Goal: Share content

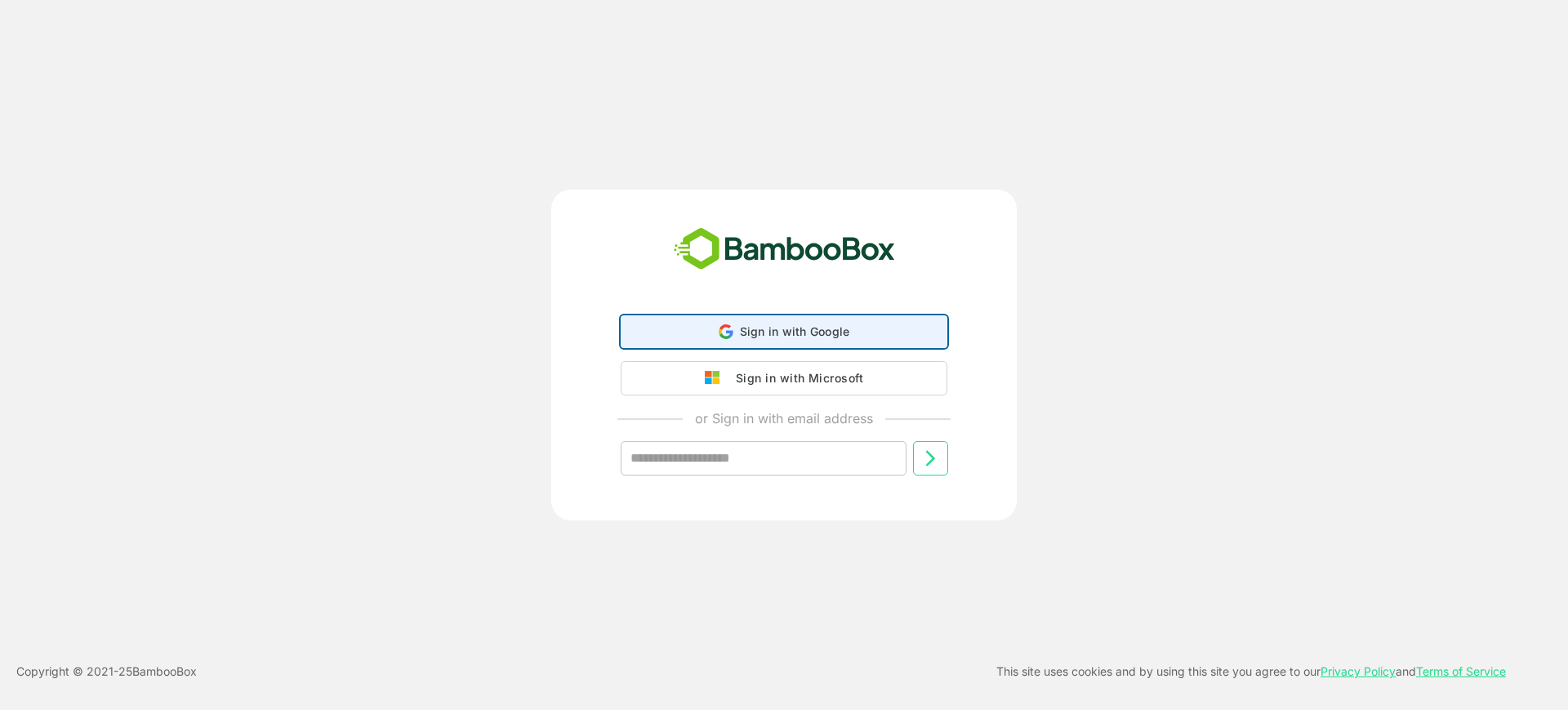
click at [733, 338] on icon at bounding box center [726, 331] width 15 height 15
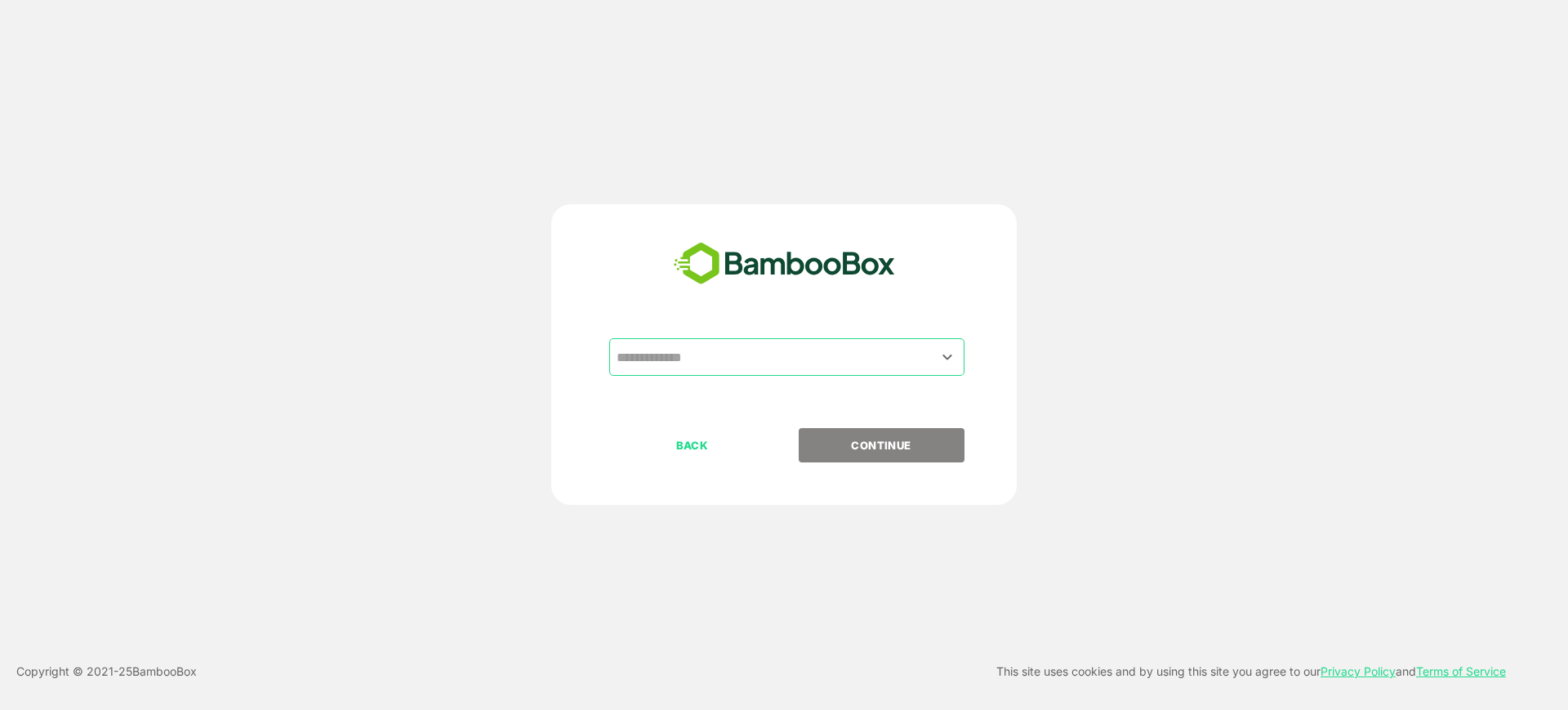
click at [695, 372] on div "​" at bounding box center [787, 356] width 355 height 37
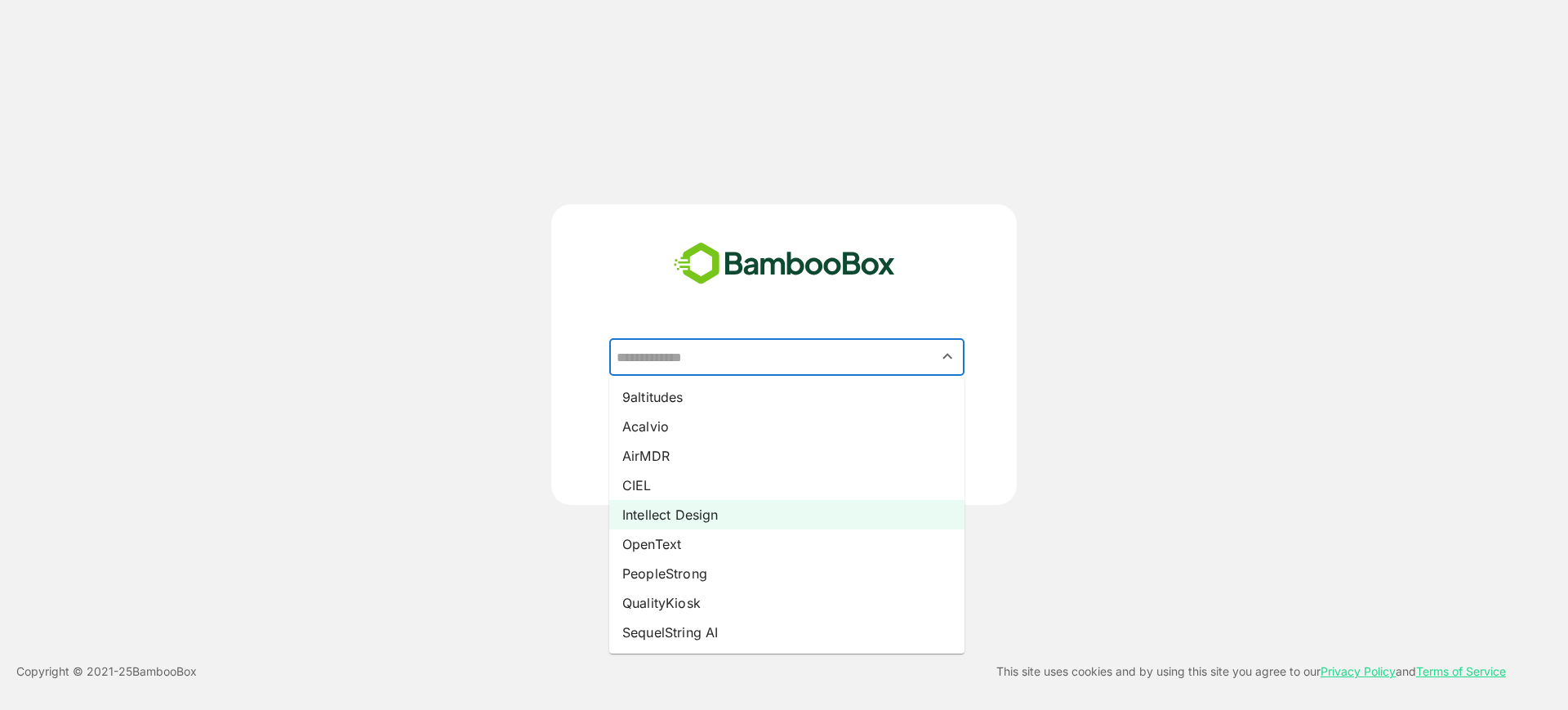
click at [674, 514] on li "Intellect Design" at bounding box center [787, 515] width 355 height 30
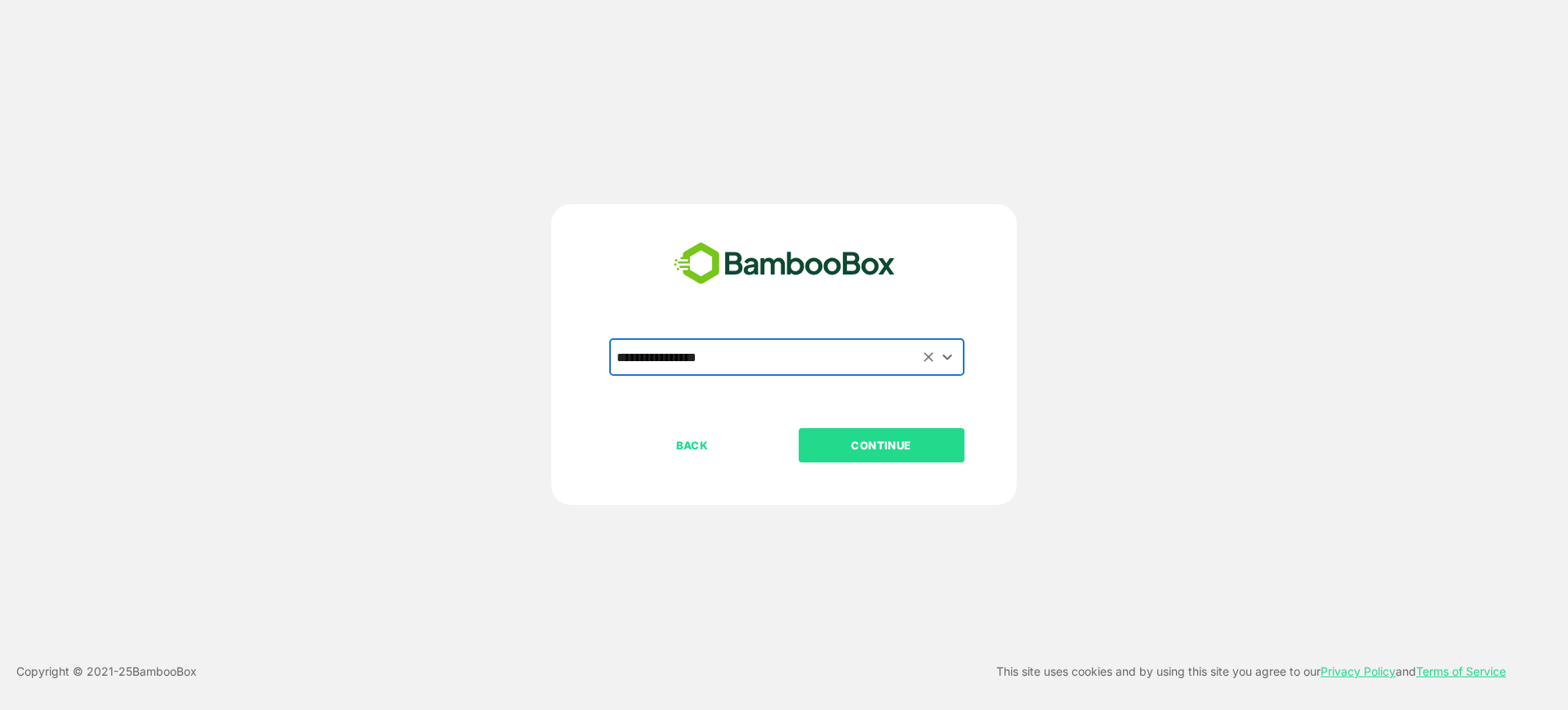
type input "**********"
click at [838, 445] on p "CONTINUE" at bounding box center [881, 445] width 164 height 18
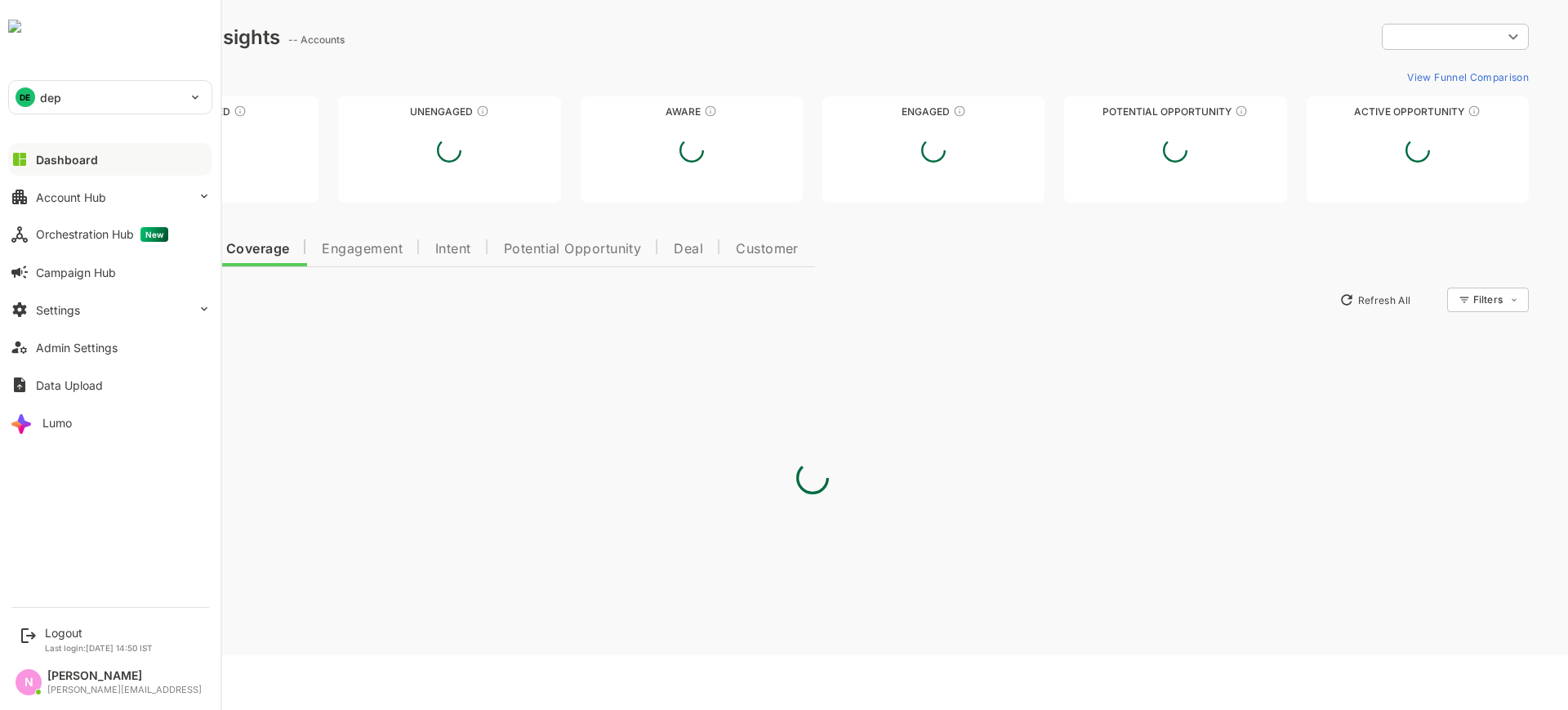
type input "**********"
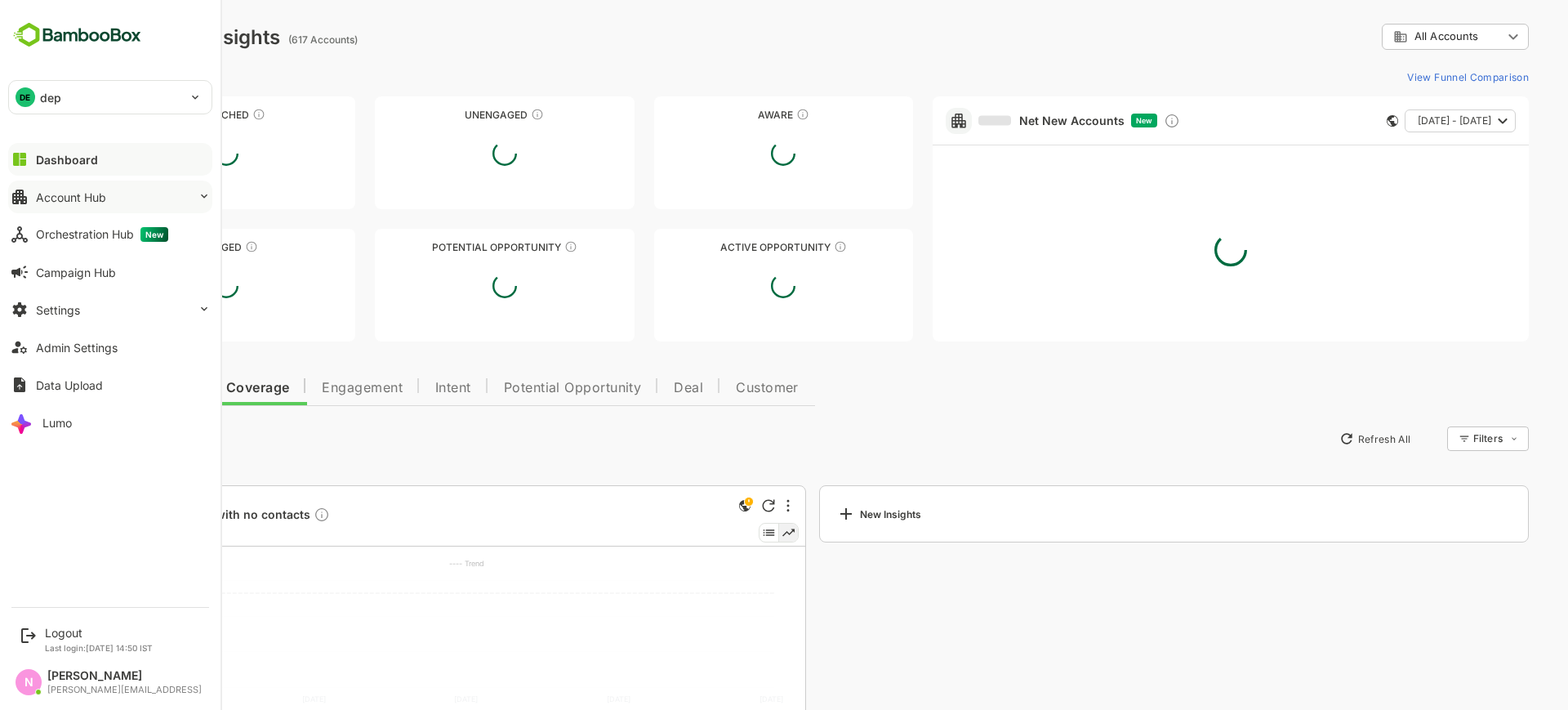
click at [65, 205] on button "Account Hub" at bounding box center [110, 196] width 204 height 33
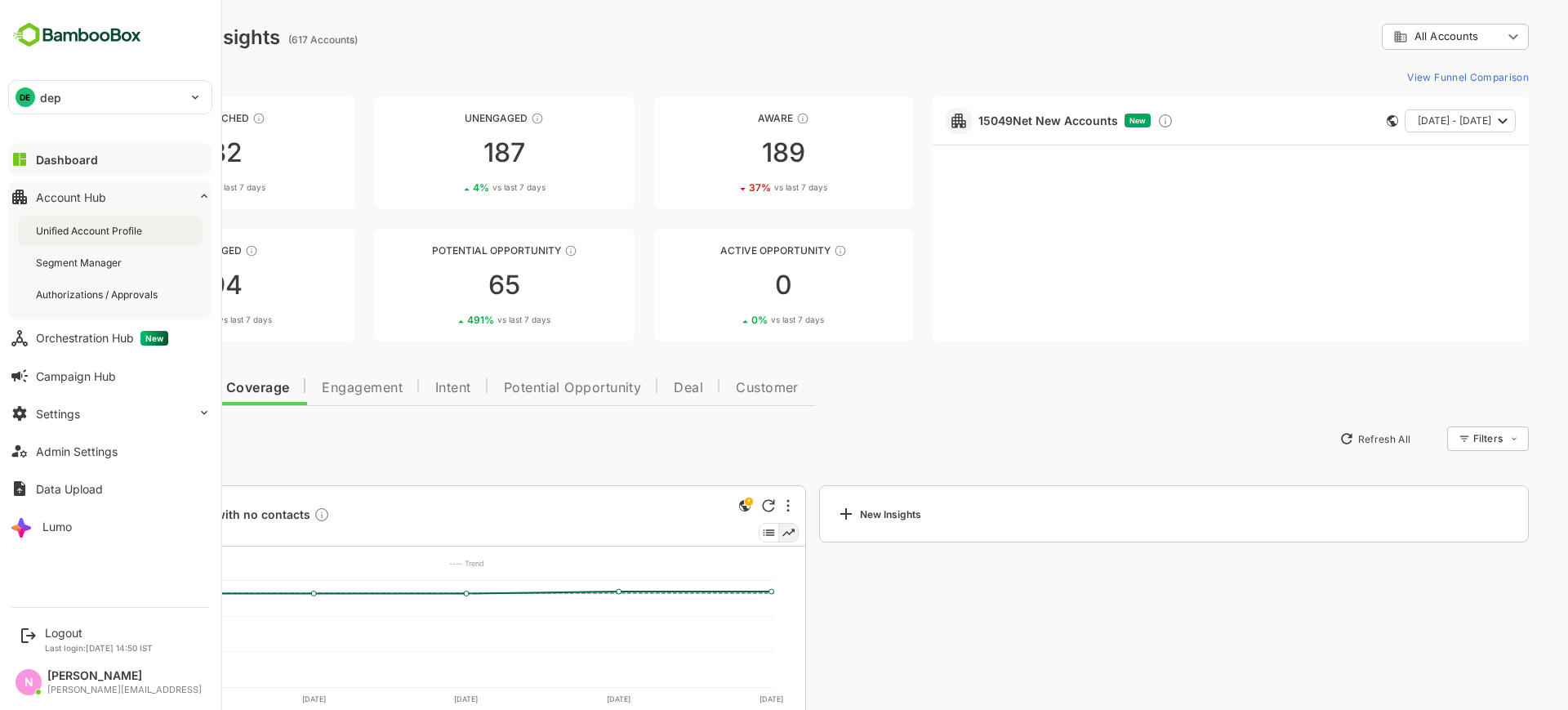
click at [83, 239] on div "Unified Account Profile" at bounding box center [110, 231] width 184 height 30
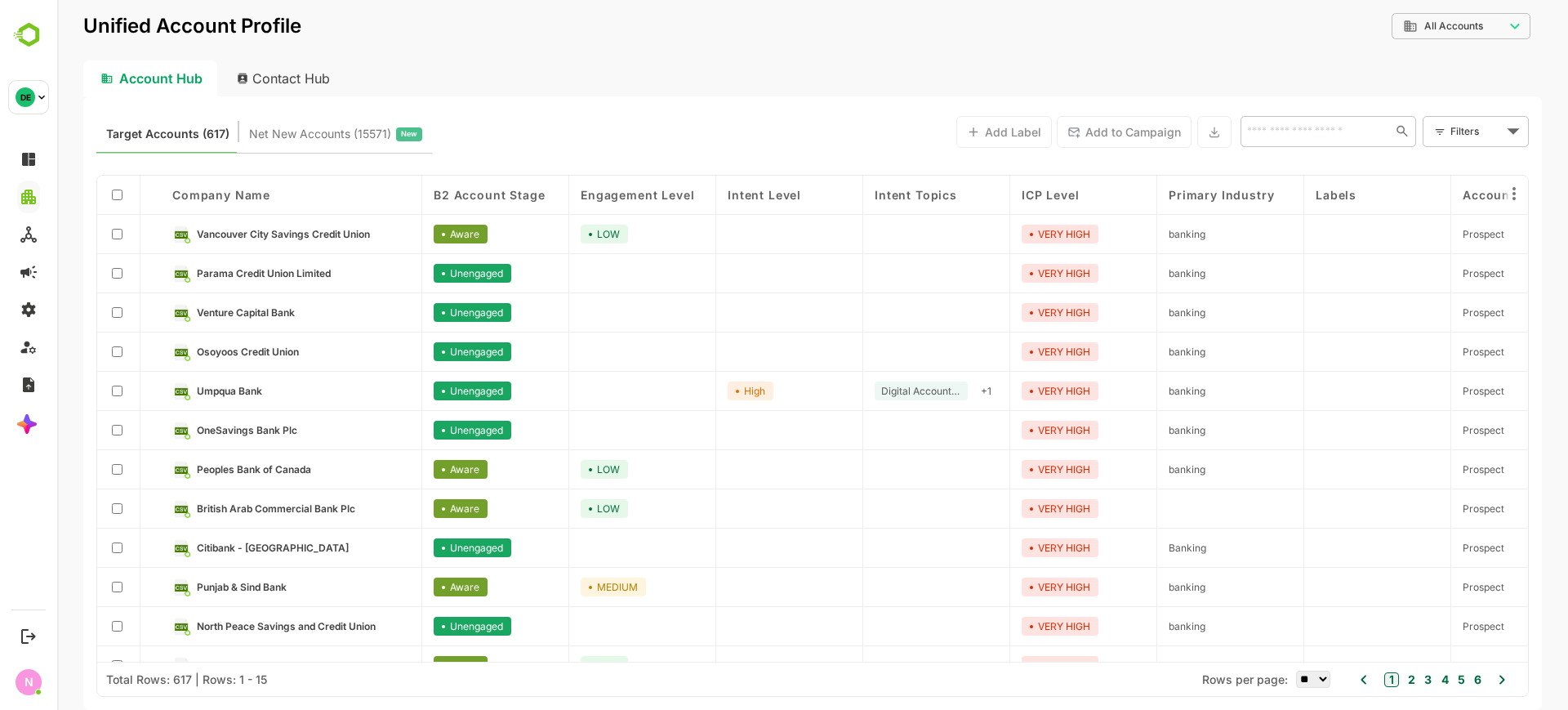
click at [290, 88] on div "Contact Hub" at bounding box center [285, 78] width 121 height 36
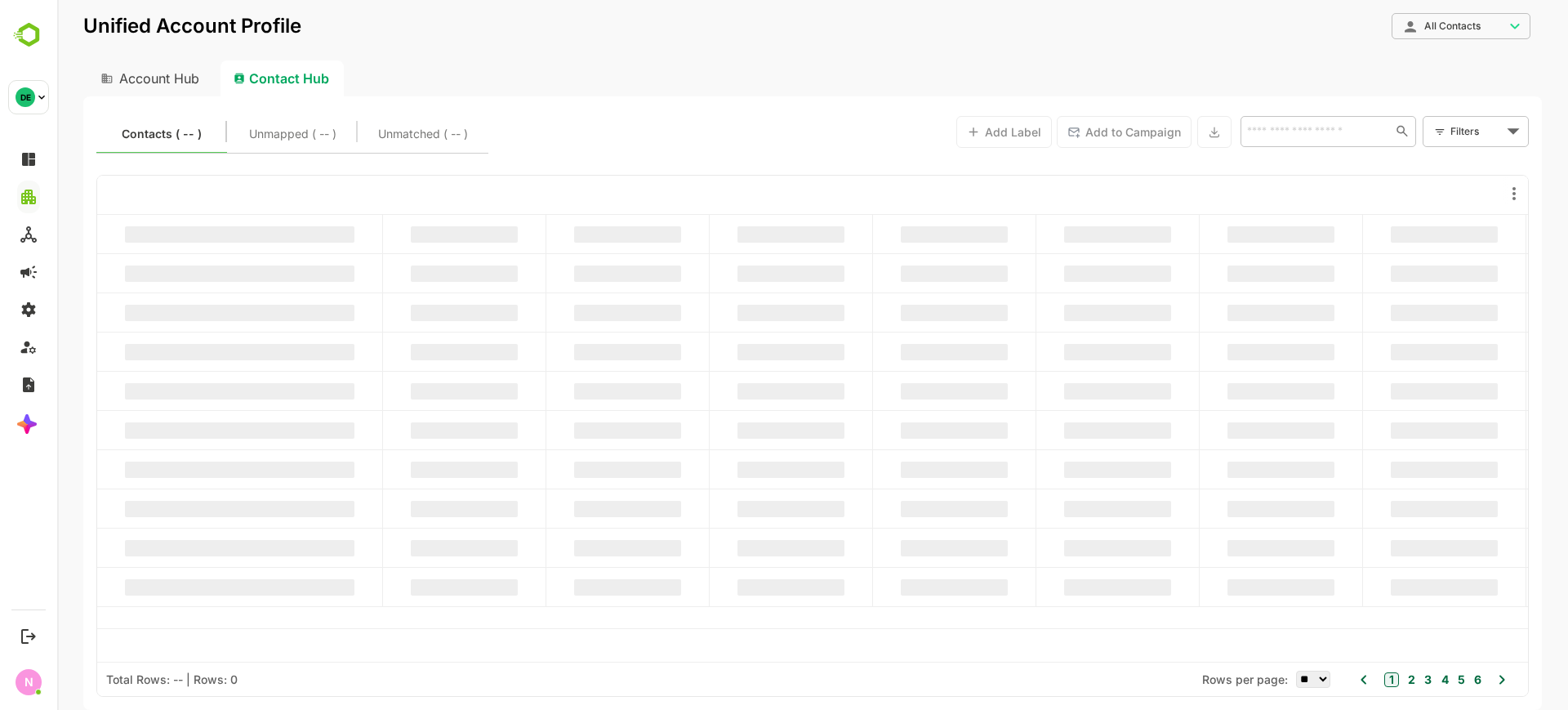
click at [290, 88] on div "Contact Hub" at bounding box center [282, 78] width 124 height 36
click at [151, 83] on div "Account Hub" at bounding box center [149, 78] width 130 height 36
type input "**********"
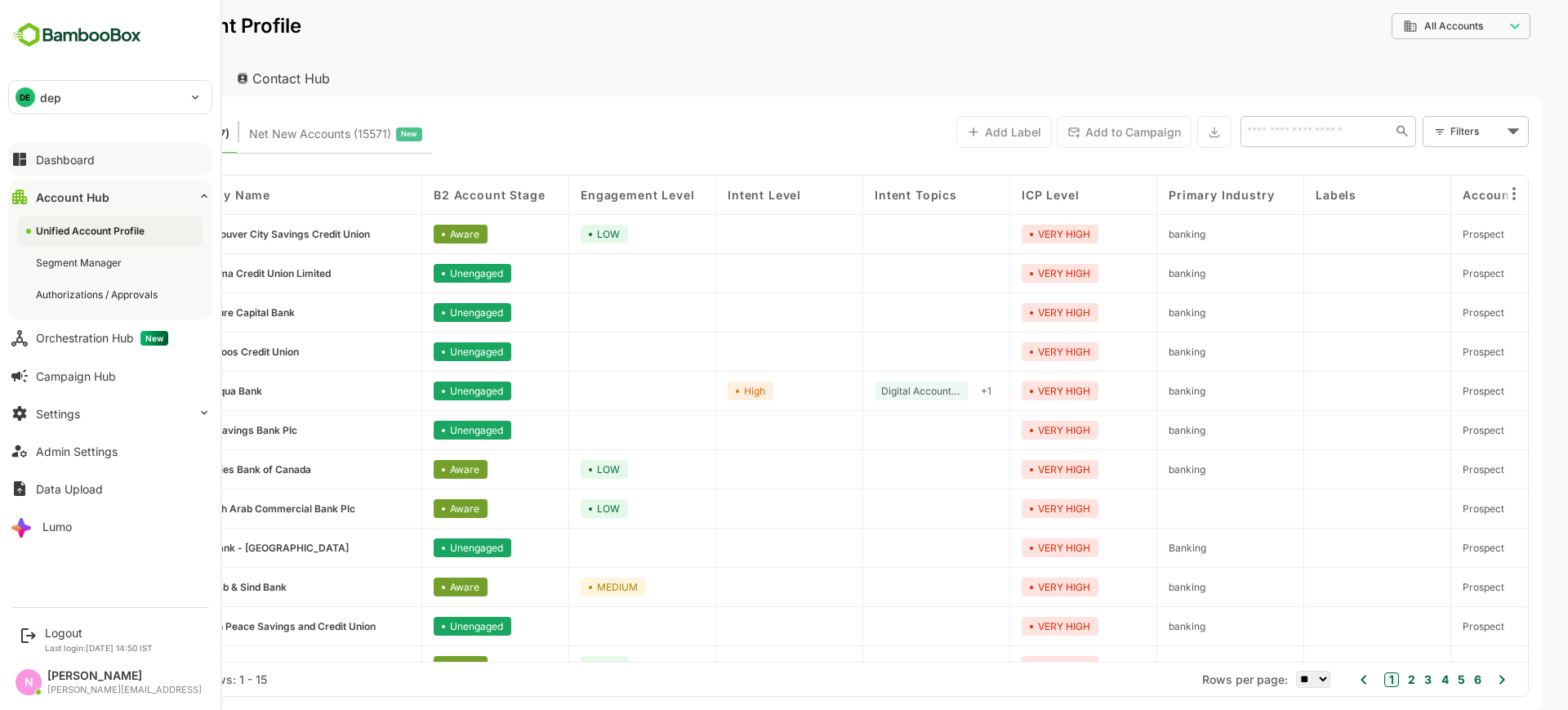
click at [34, 167] on button "Dashboard" at bounding box center [110, 159] width 204 height 33
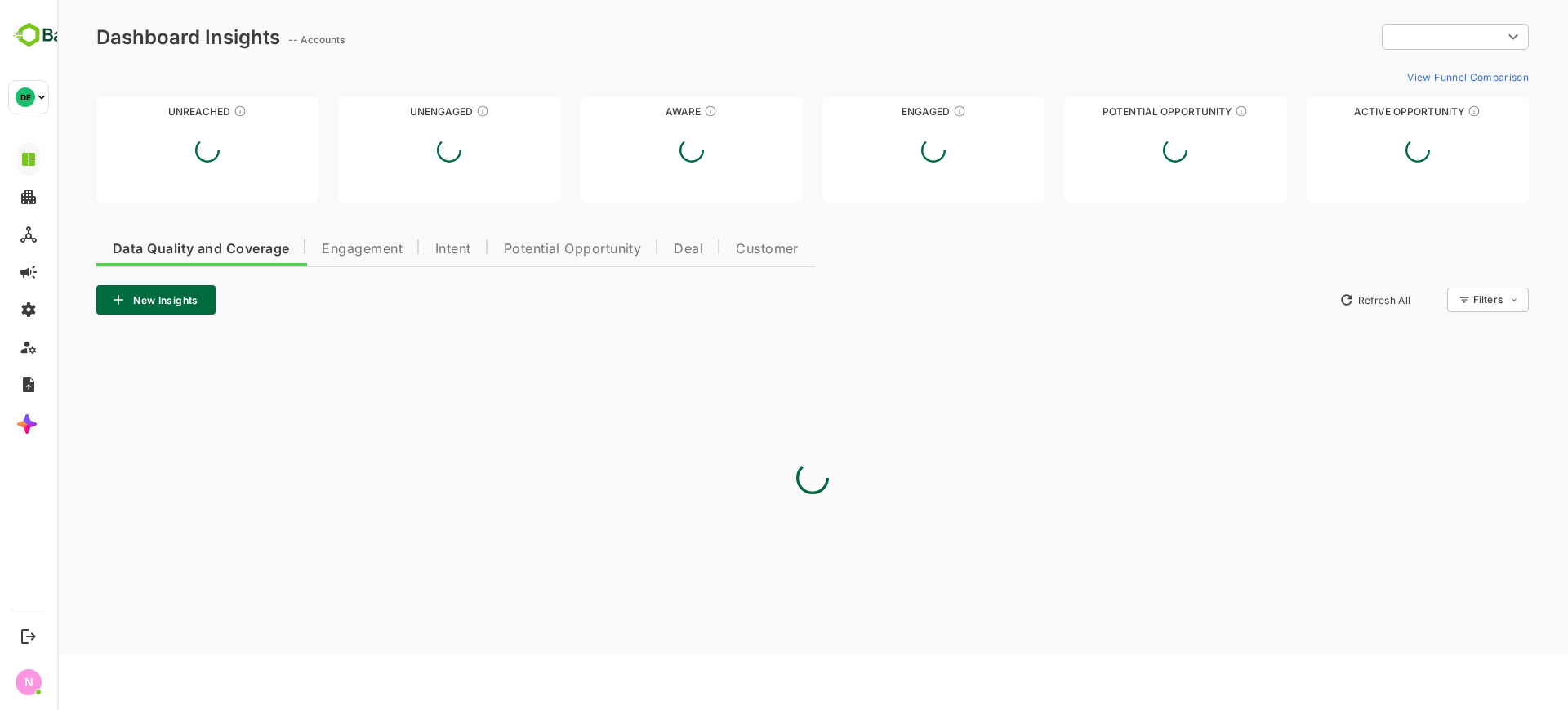
type input "**********"
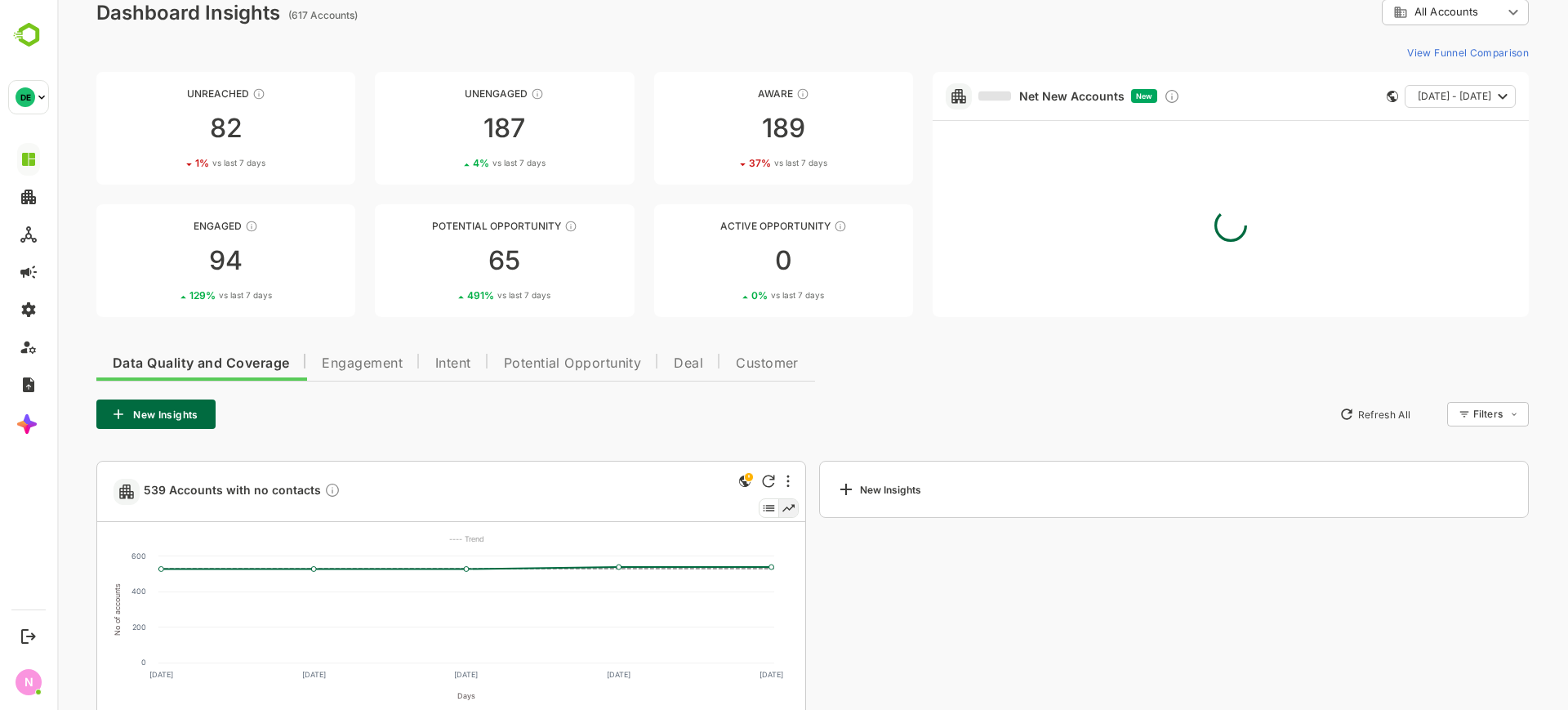
scroll to position [27, 0]
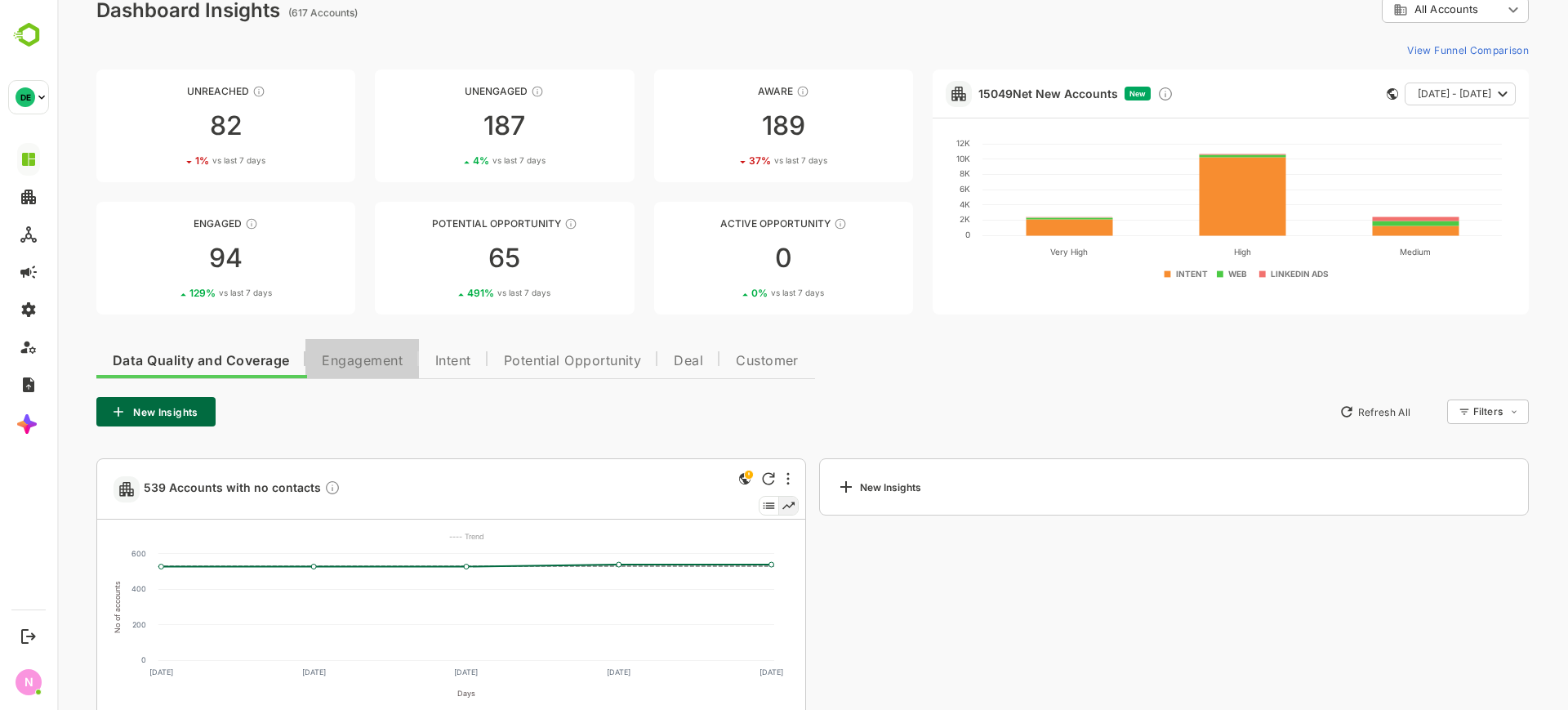
click at [362, 372] on button "Engagement" at bounding box center [362, 358] width 114 height 39
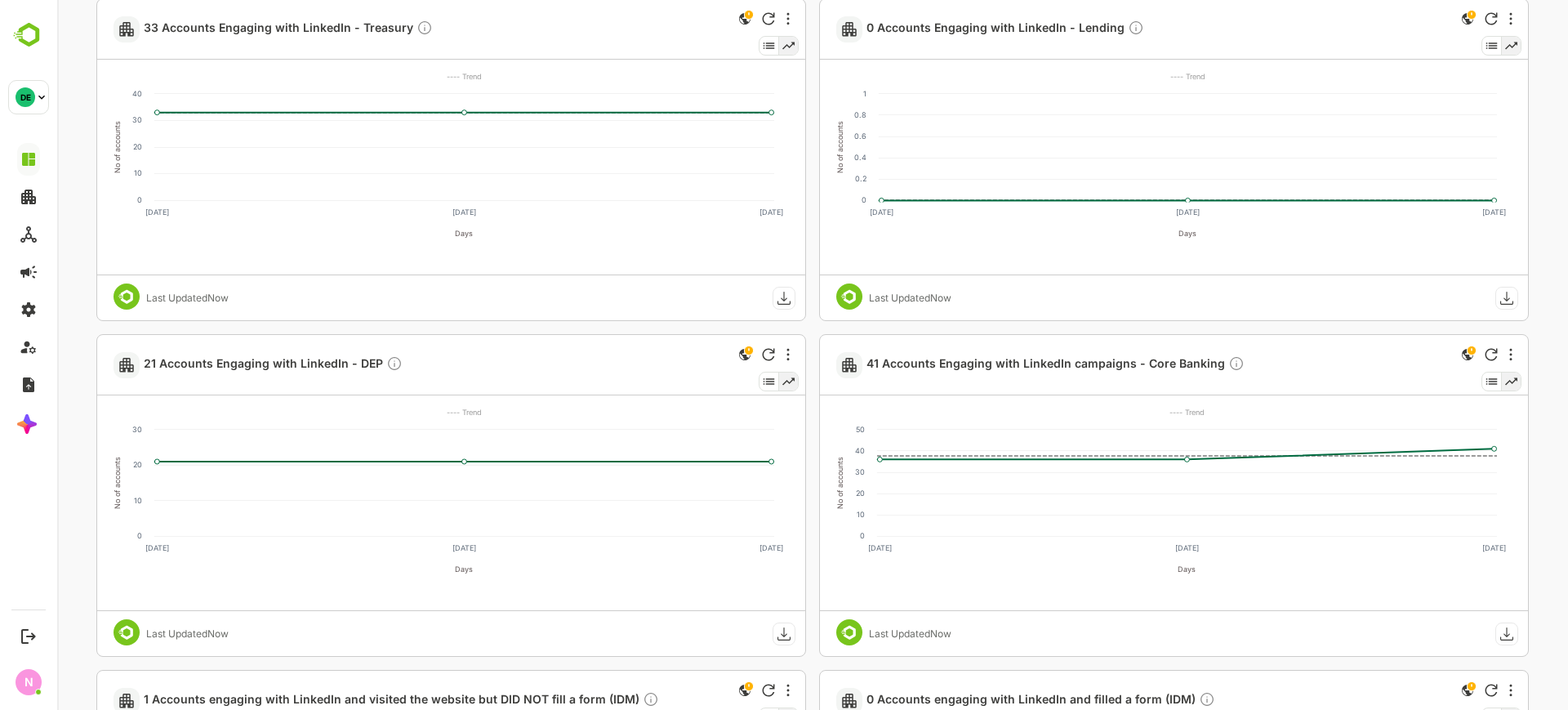
scroll to position [422, 0]
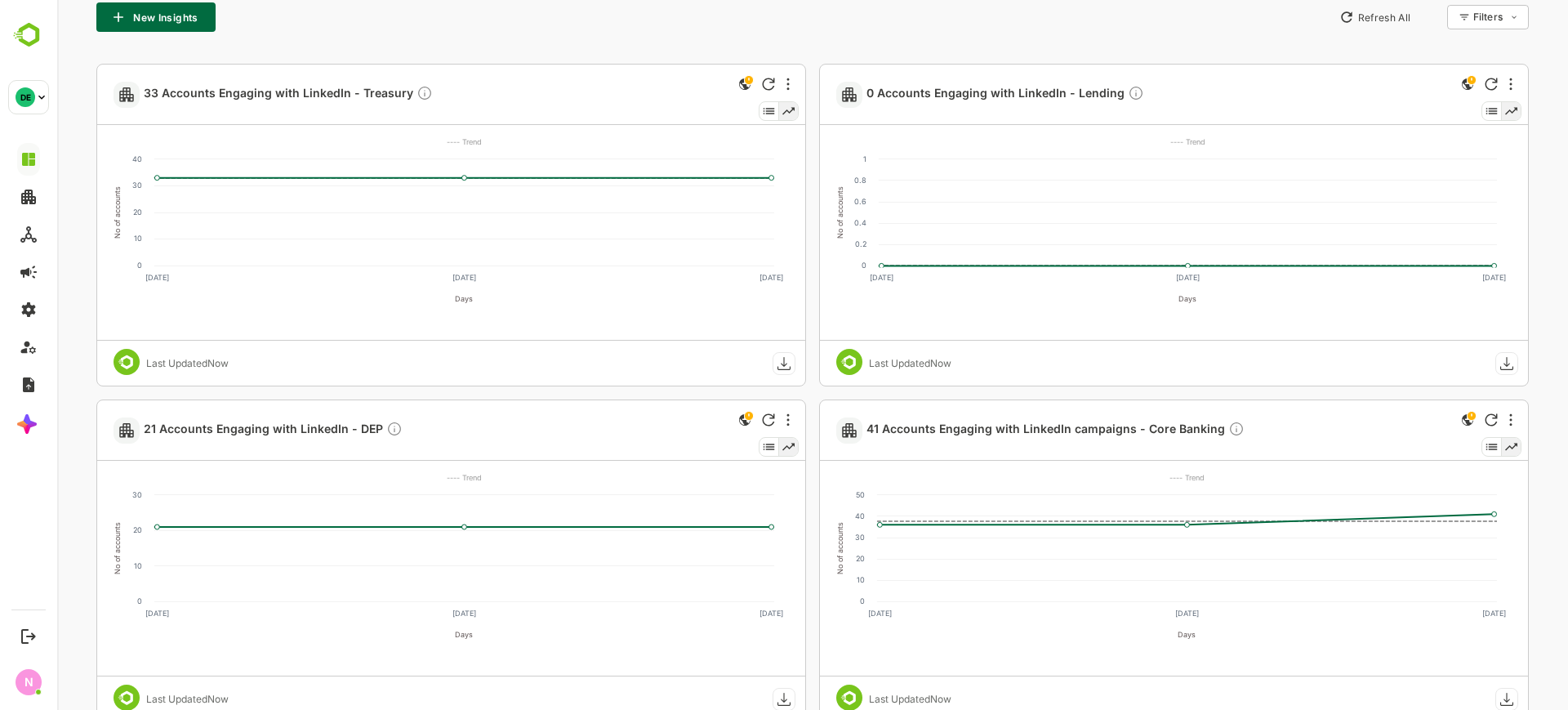
drag, startPoint x: 609, startPoint y: 518, endPoint x: 525, endPoint y: 437, distance: 116.7
click at [525, 437] on div "21 Accounts Engaging with LinkedIn - DEP" at bounding box center [414, 430] width 602 height 60
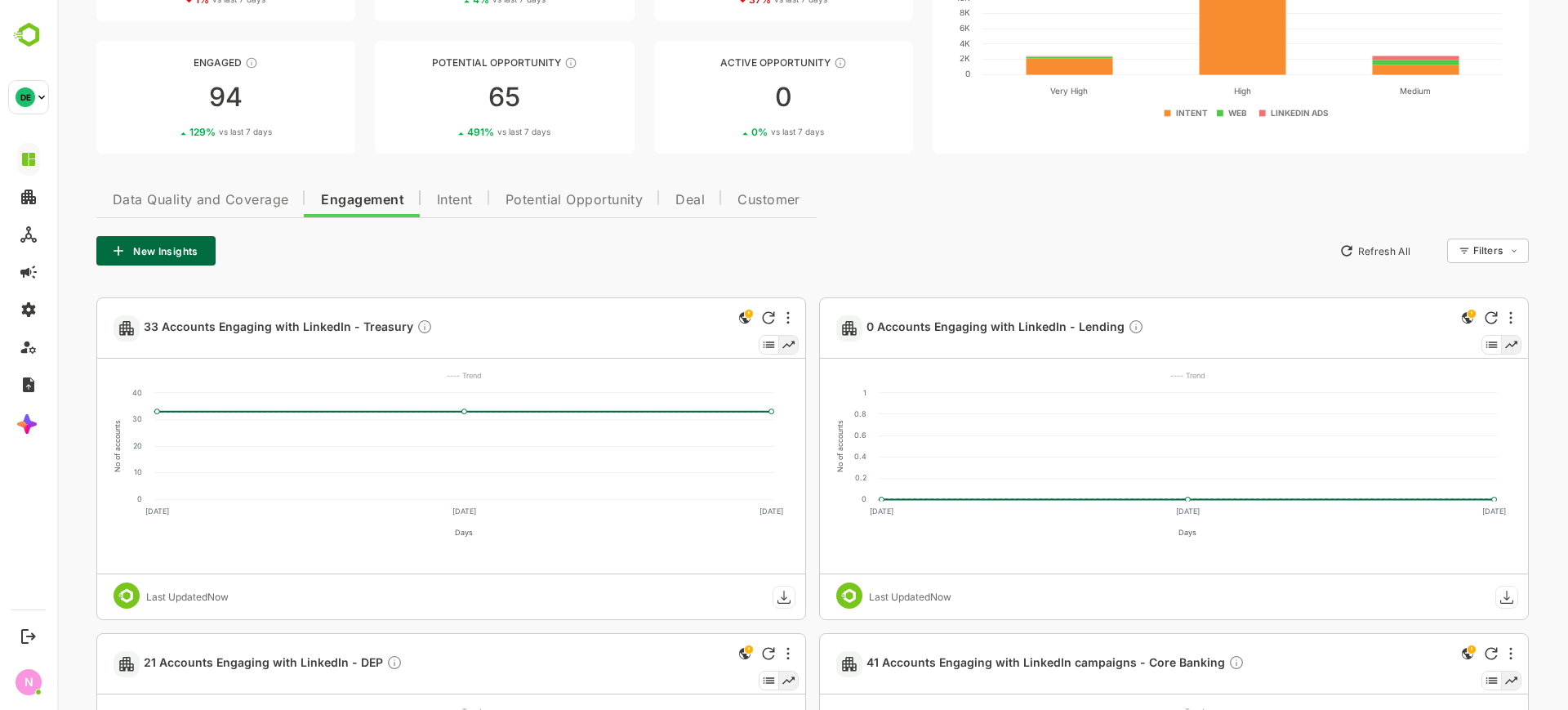
scroll to position [0, 0]
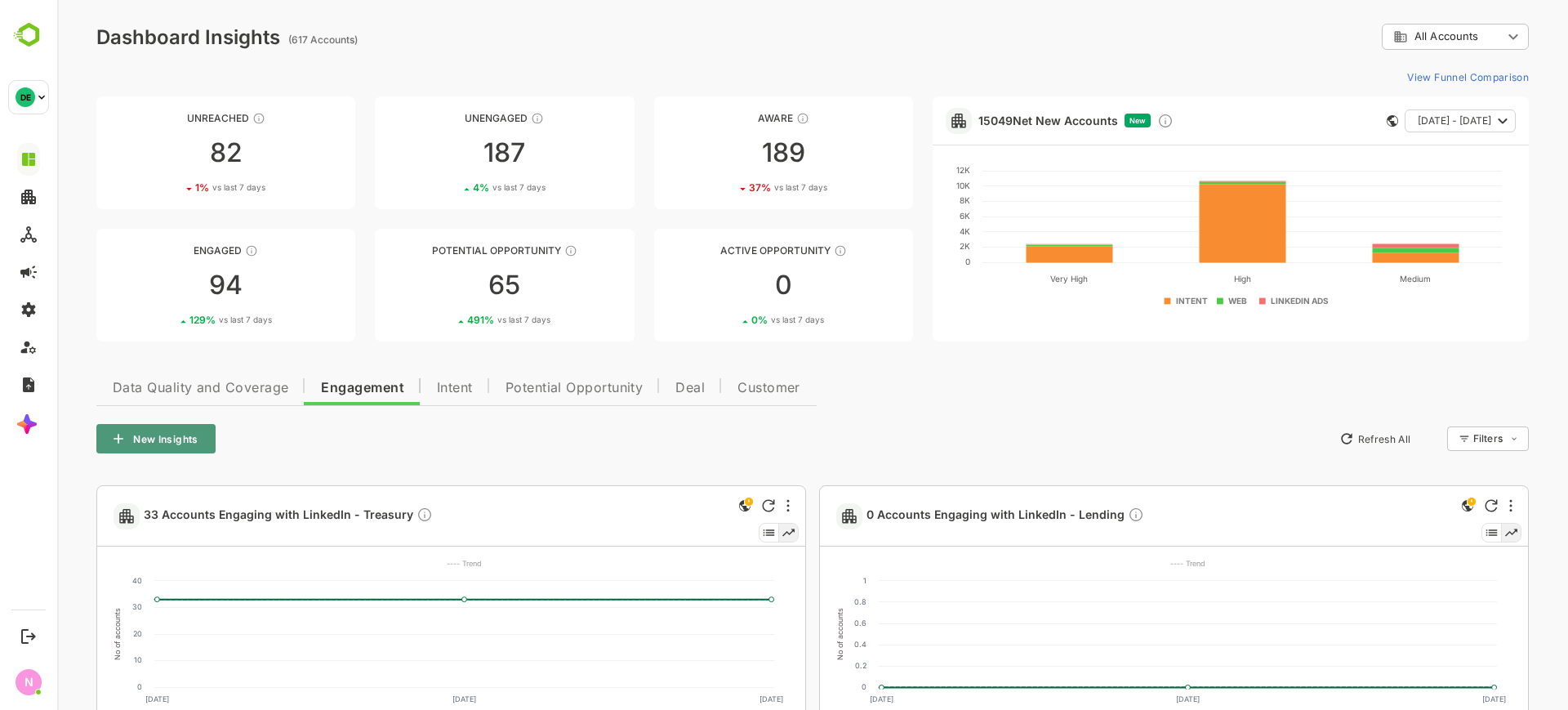
click at [196, 433] on button "New Insights" at bounding box center [156, 439] width 119 height 30
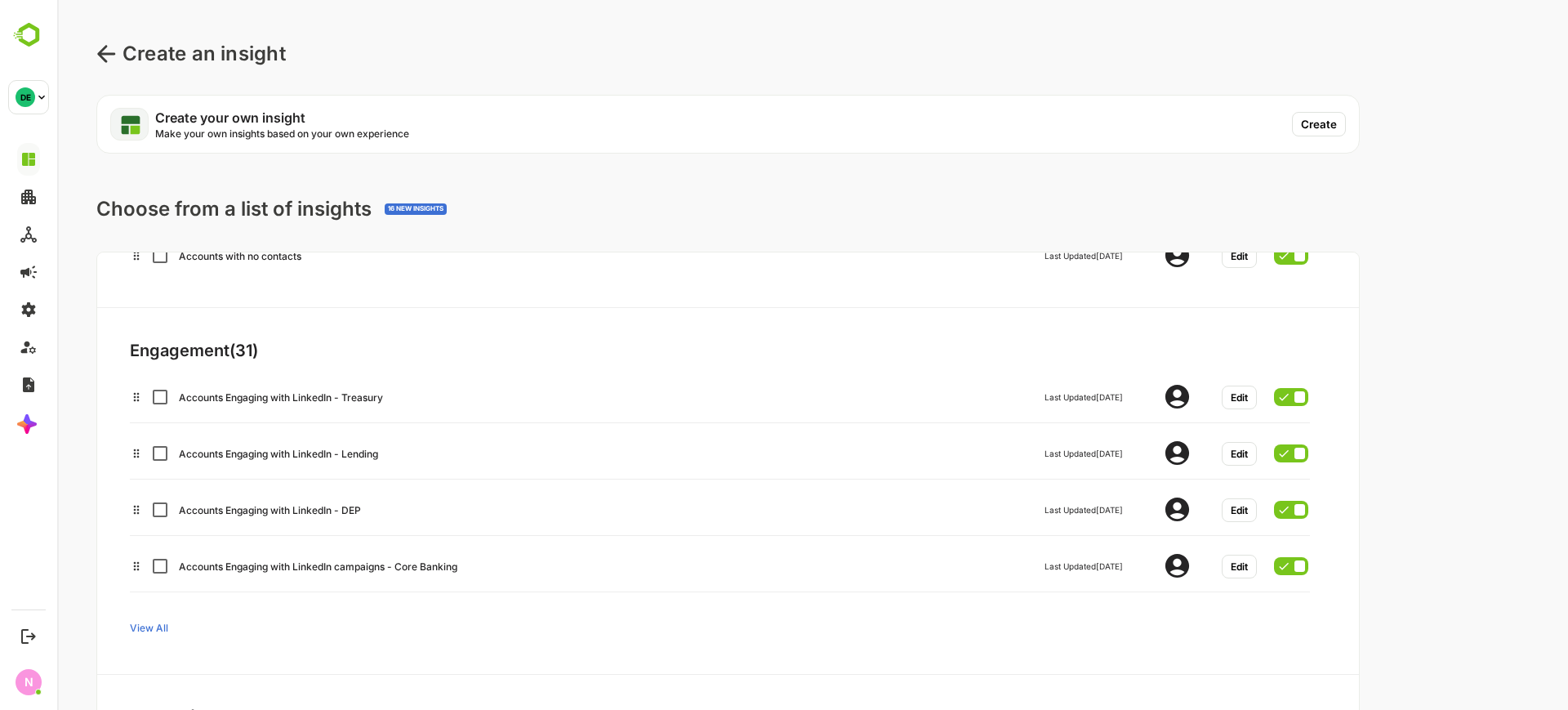
scroll to position [94, 0]
click at [157, 625] on span "View All" at bounding box center [149, 626] width 38 height 12
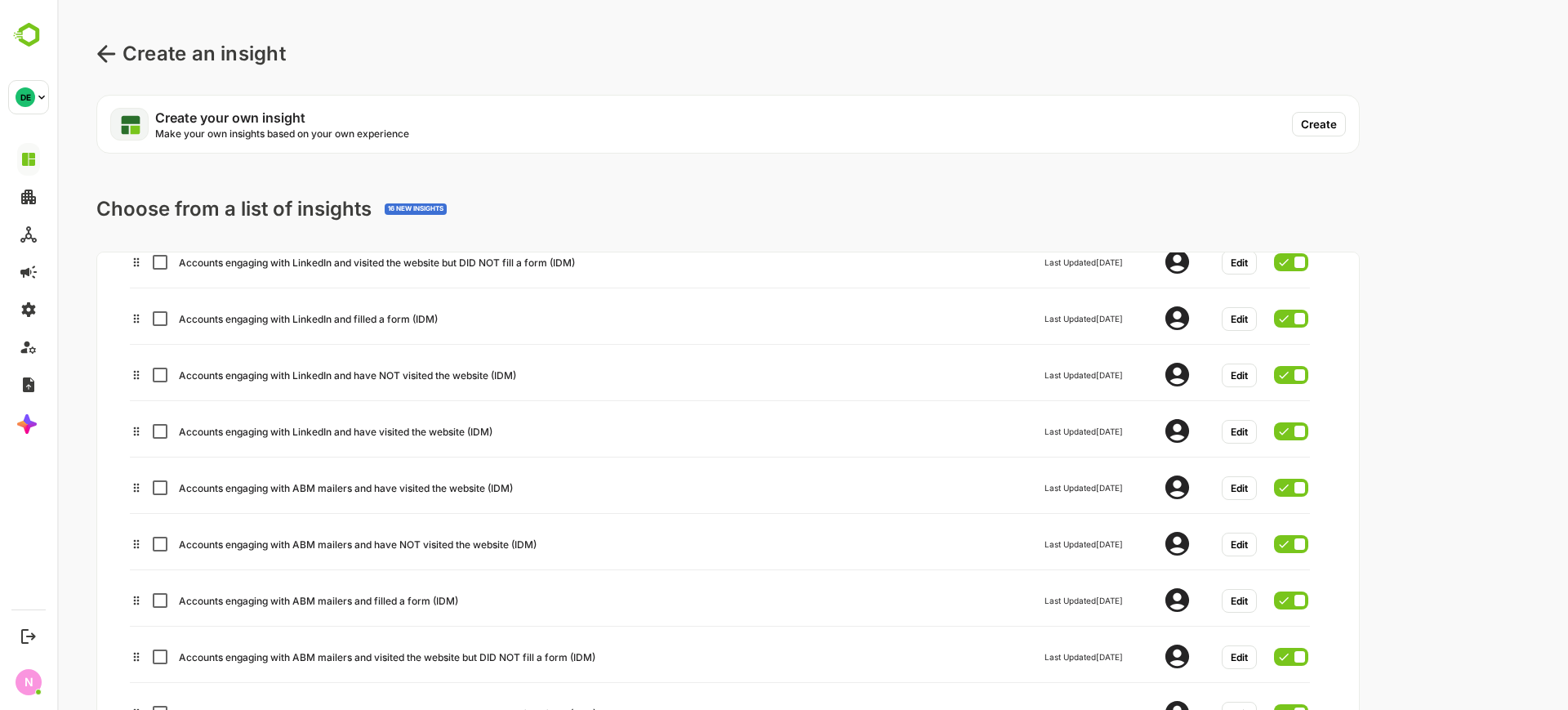
scroll to position [480, 0]
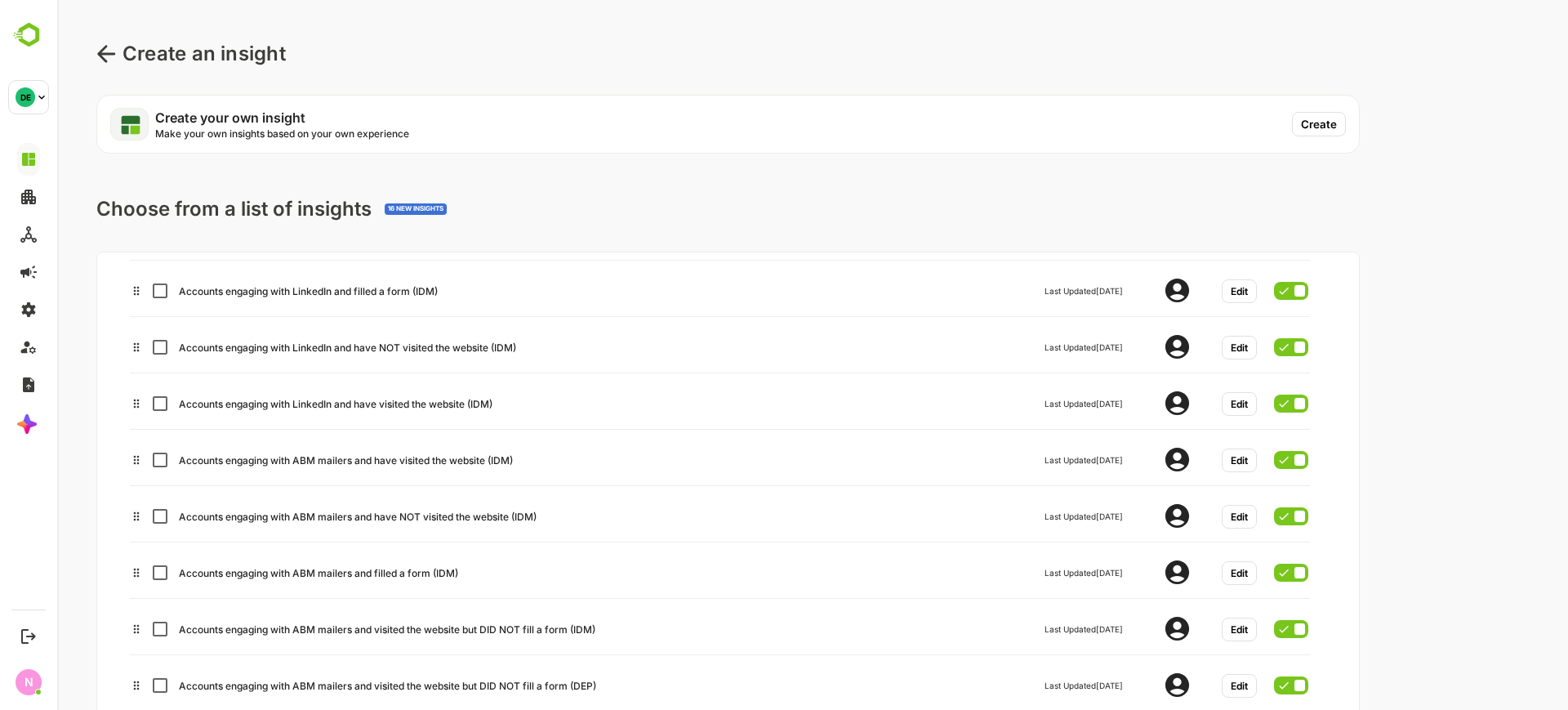
click at [395, 456] on div "Accounts engaging with ABM mailers and have visited the website (IDM)" at bounding box center [399, 460] width 441 height 12
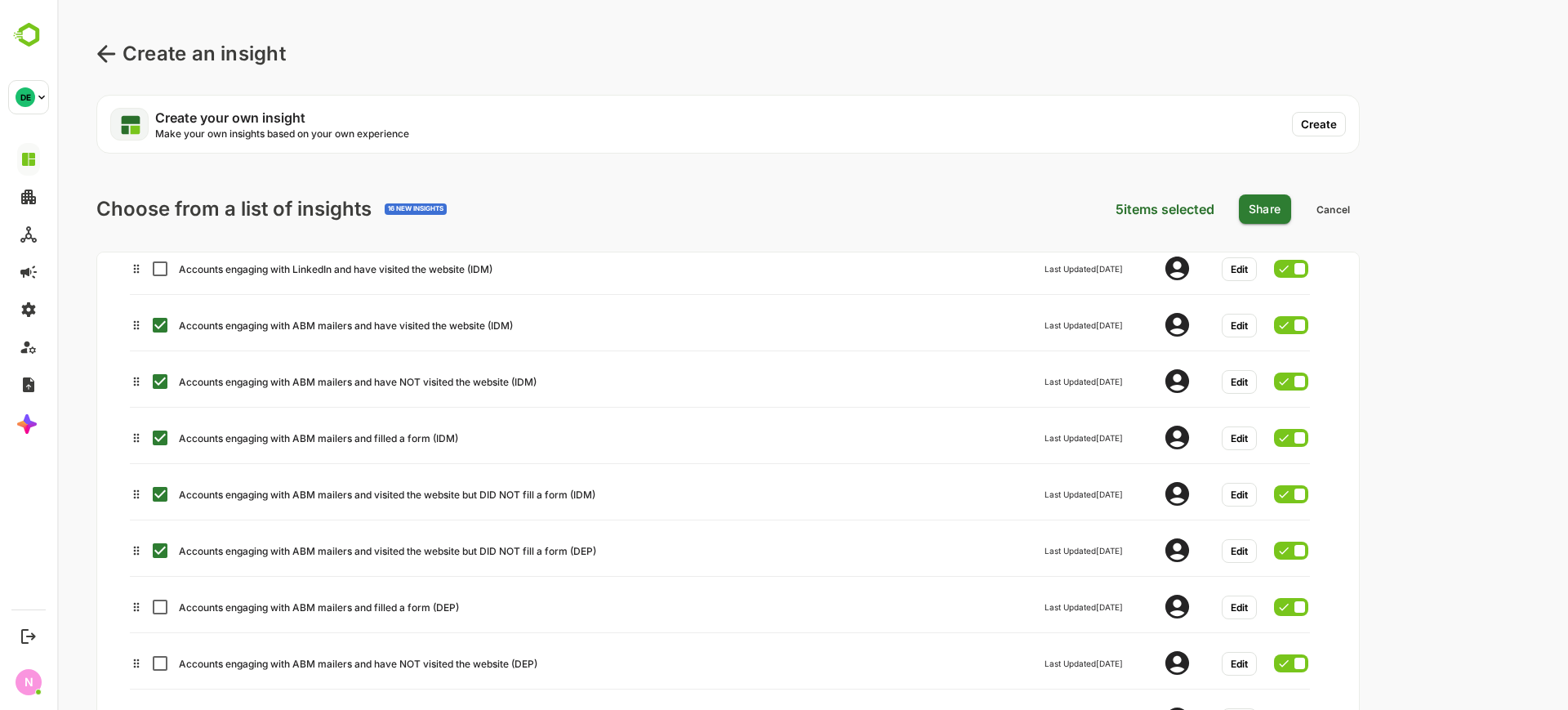
scroll to position [632, 0]
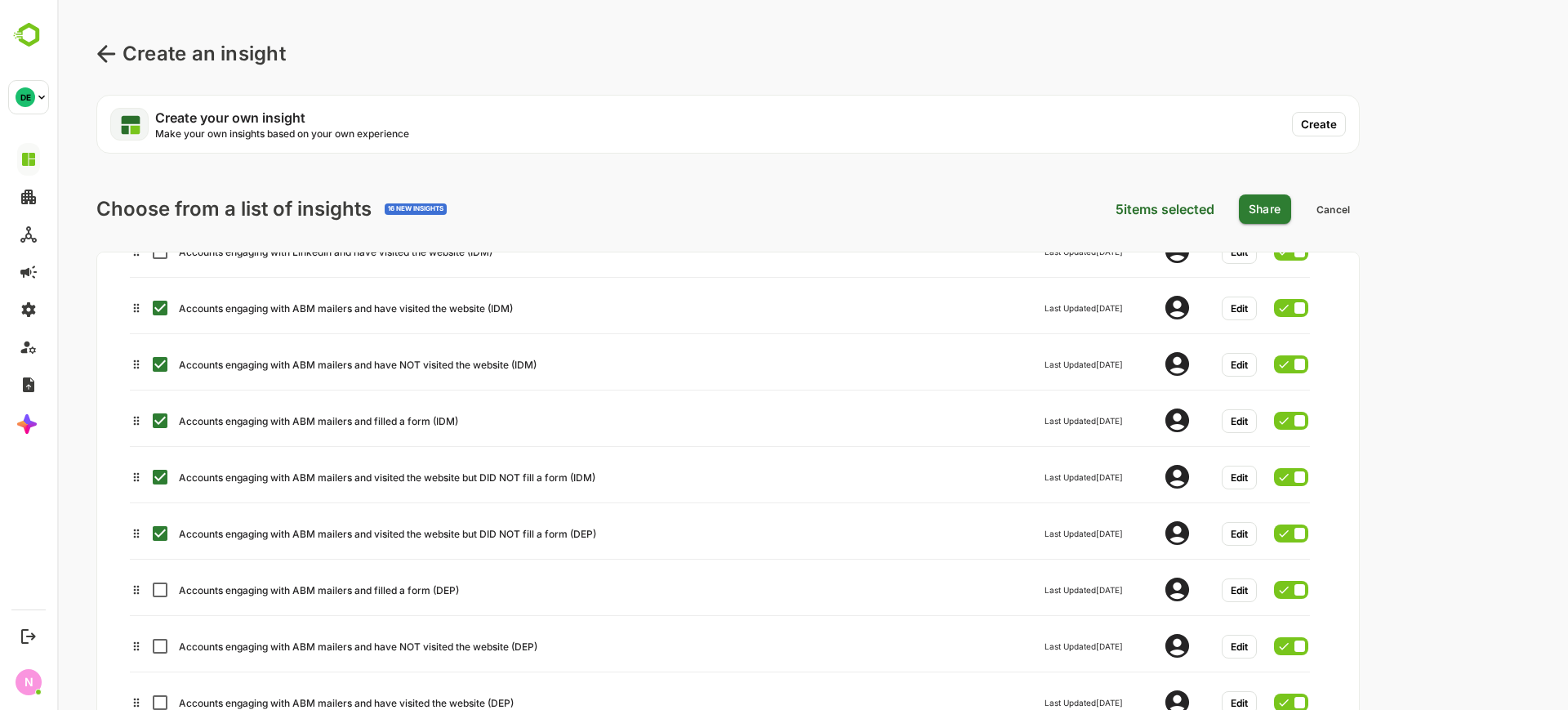
click at [171, 600] on div "Accounts engaging with ABM mailers and filled a form (DEP) Last Updated [DATE] …" at bounding box center [719, 587] width 1179 height 30
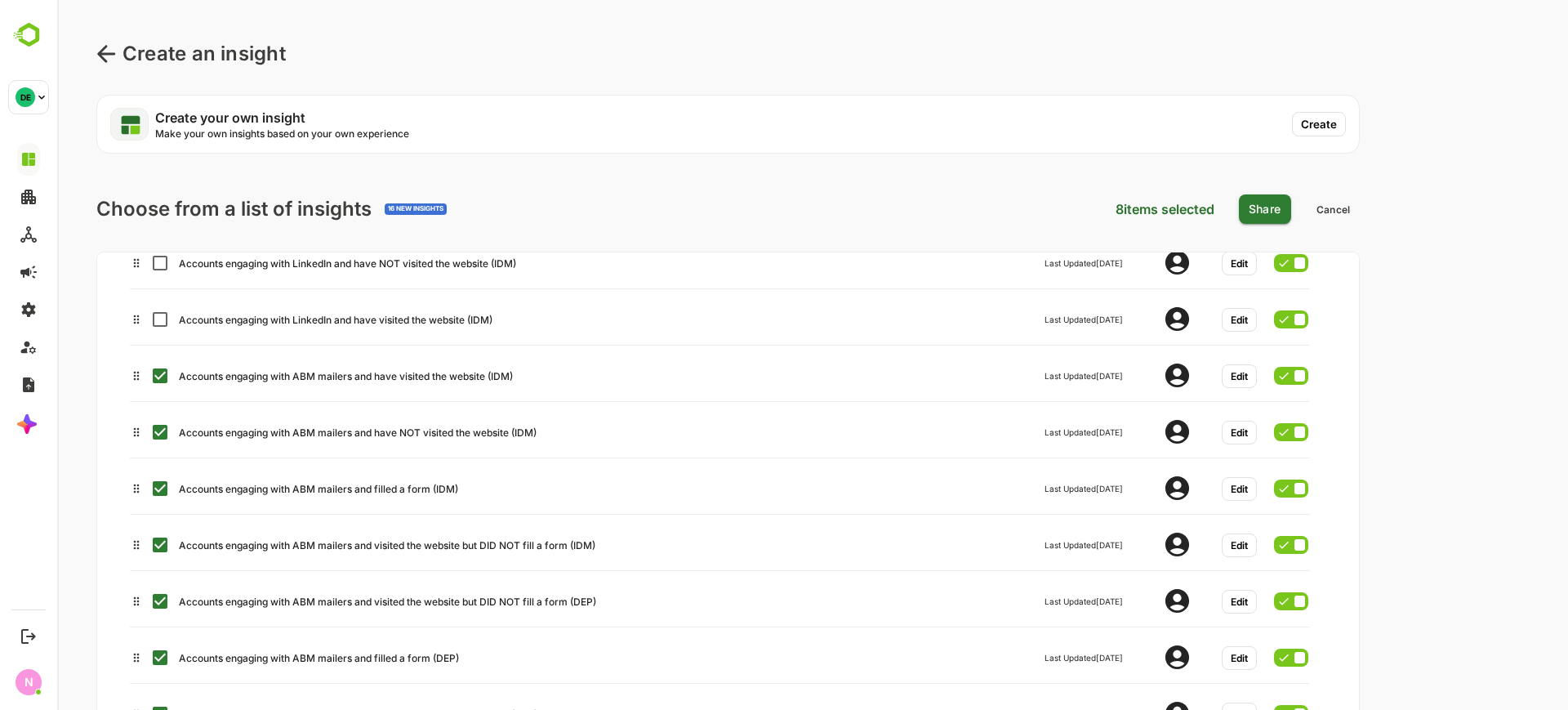
scroll to position [562, 0]
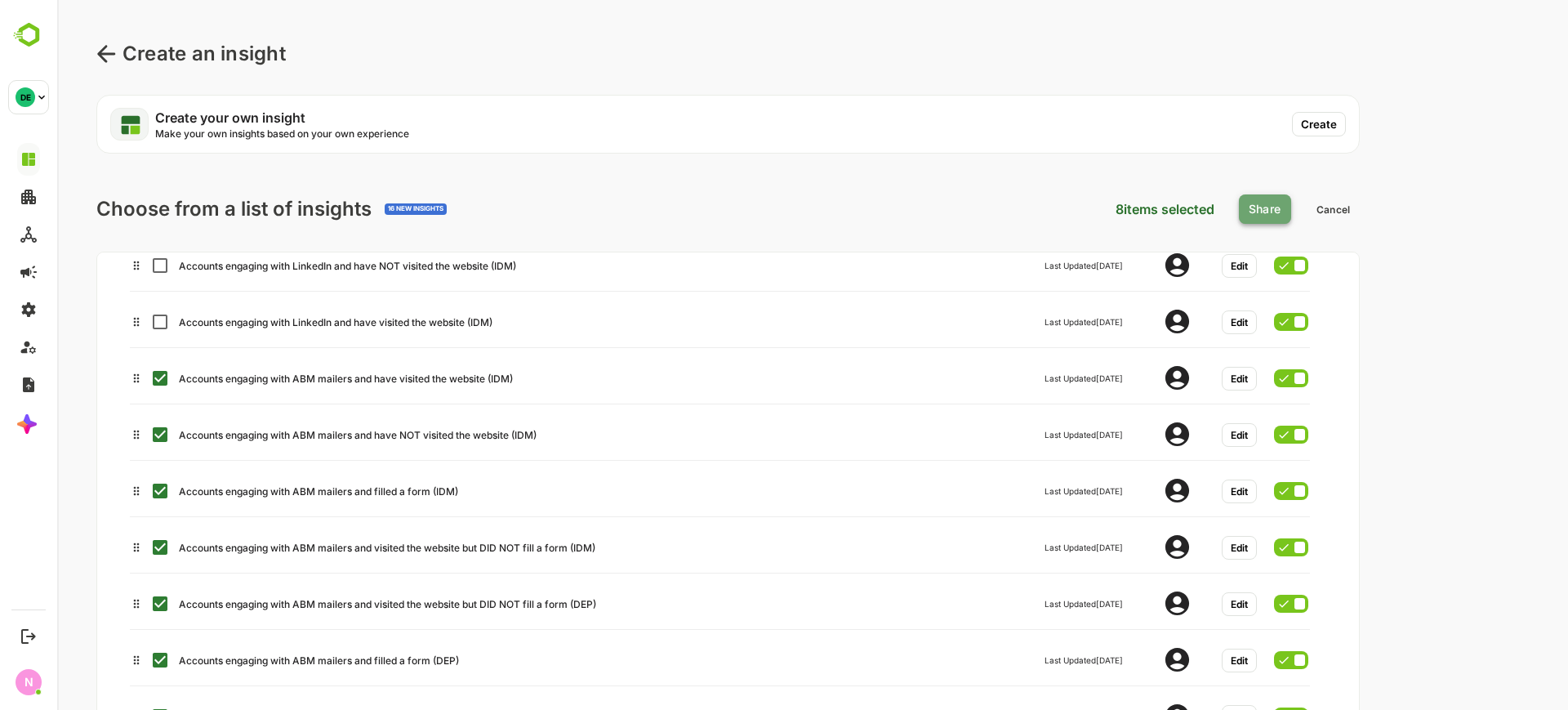
click at [1275, 210] on button "Share" at bounding box center [1266, 209] width 52 height 30
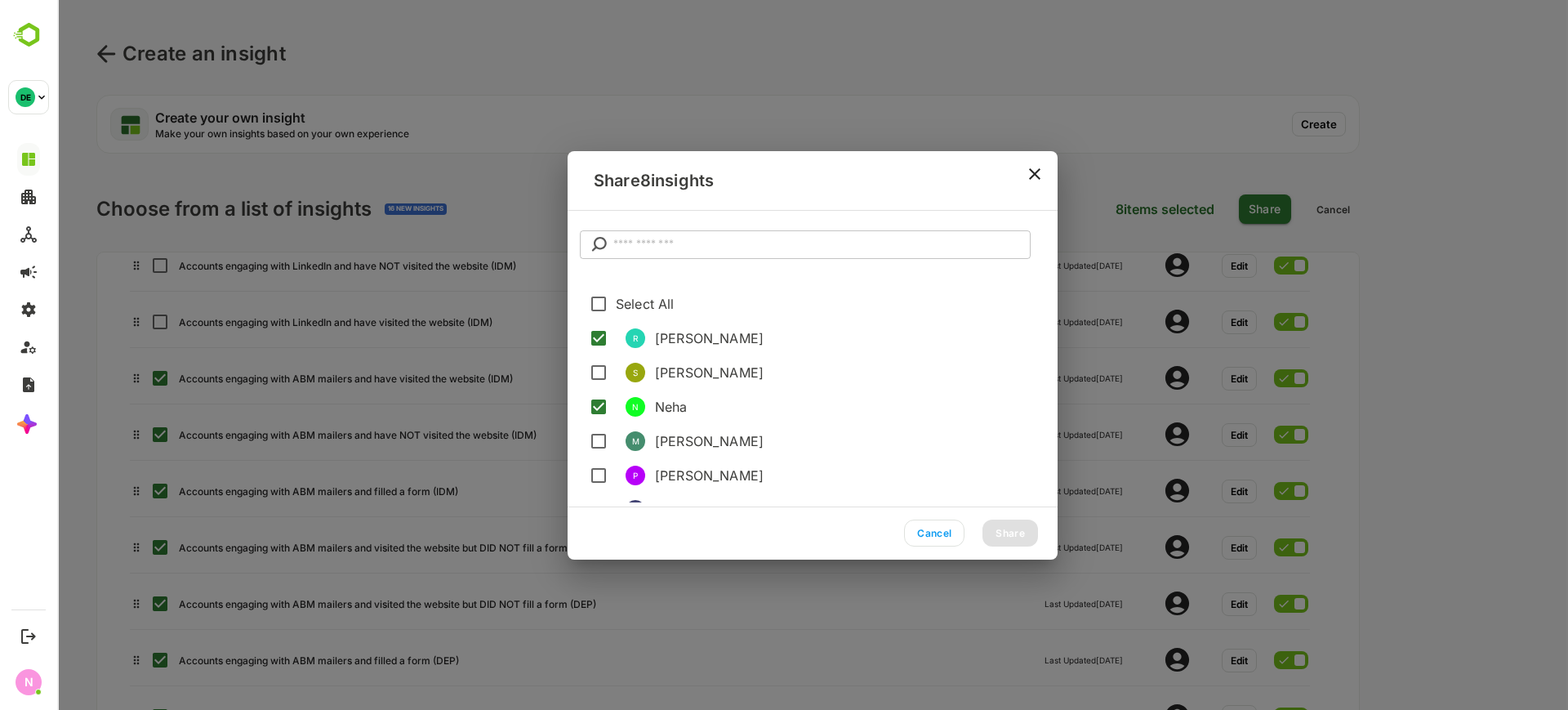
click at [688, 371] on span "[PERSON_NAME]" at bounding box center [850, 372] width 390 height 20
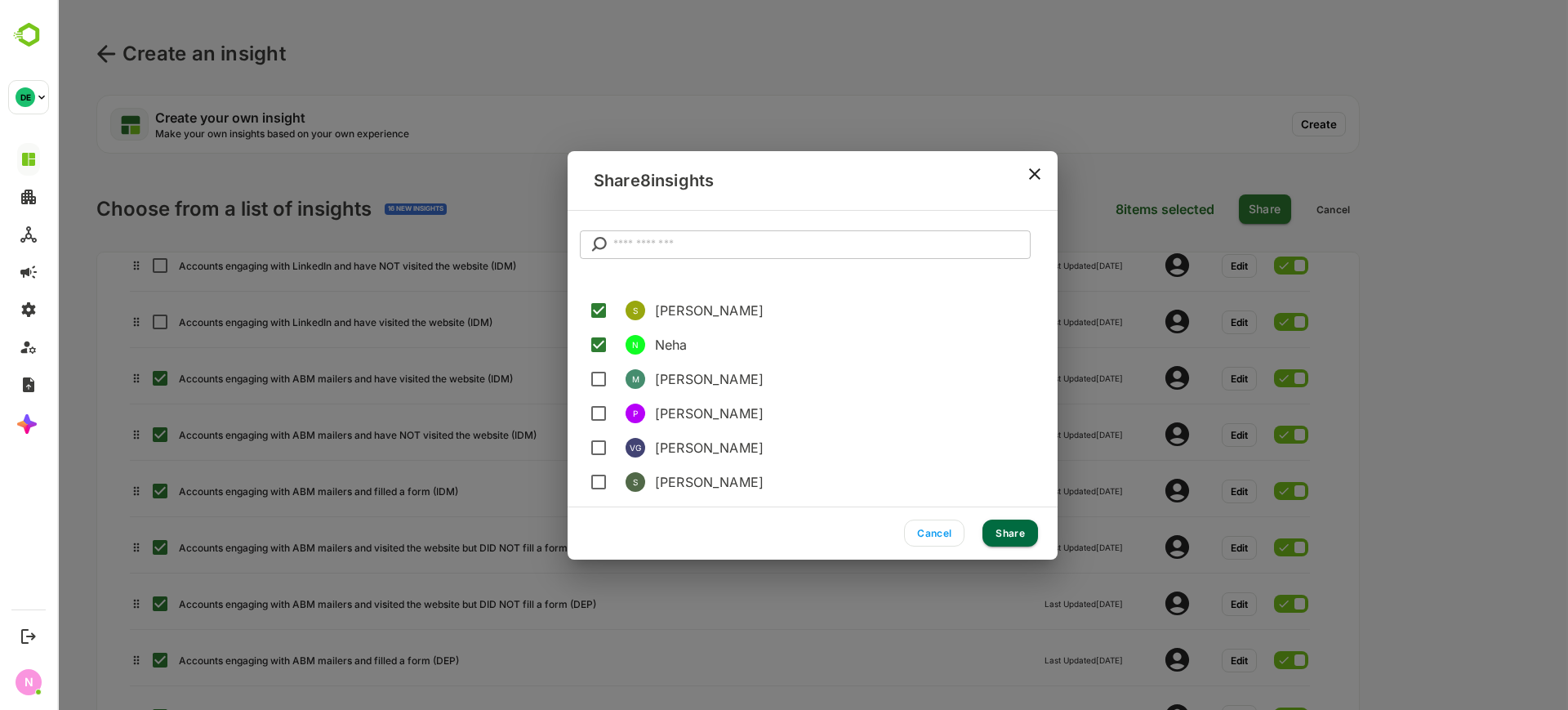
scroll to position [0, 0]
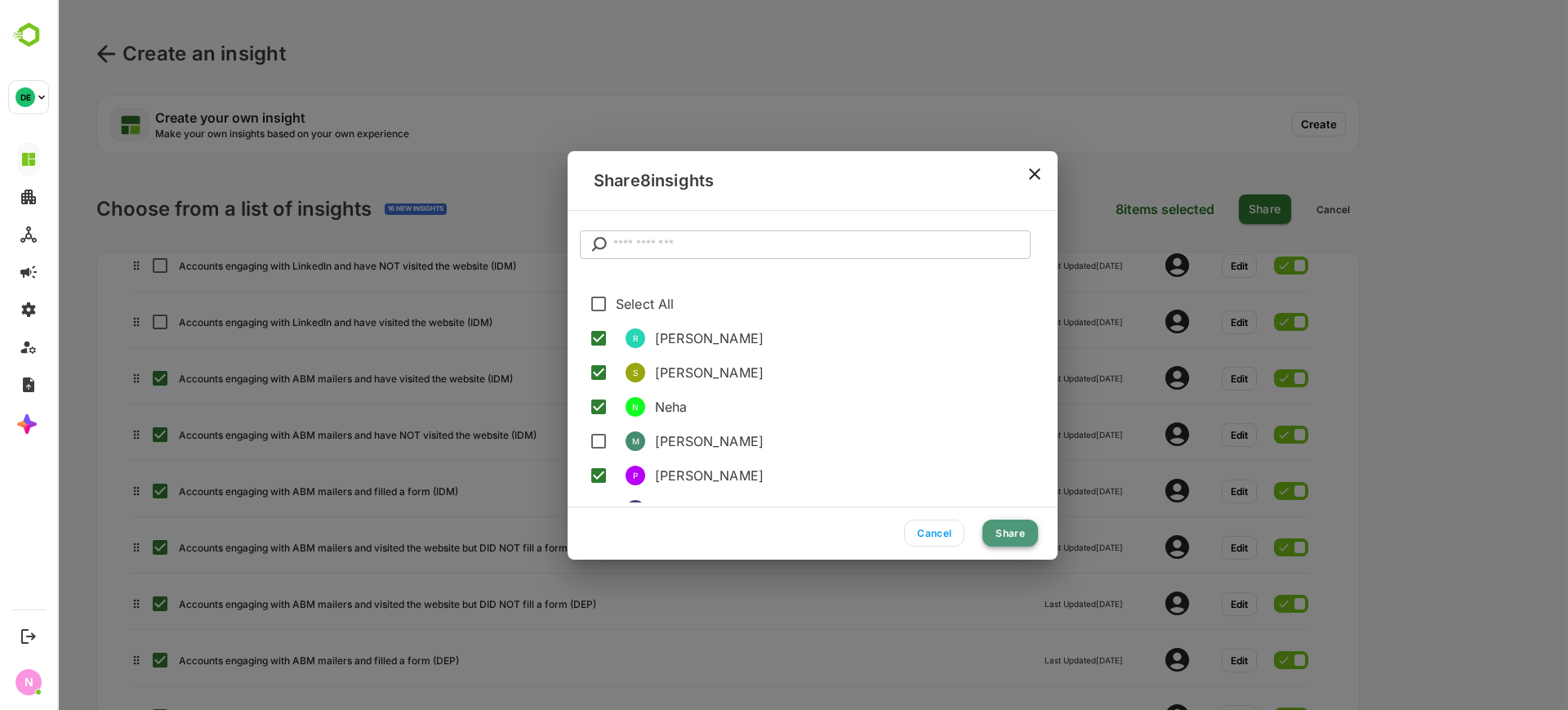
click at [1003, 528] on button "Share" at bounding box center [1011, 532] width 56 height 27
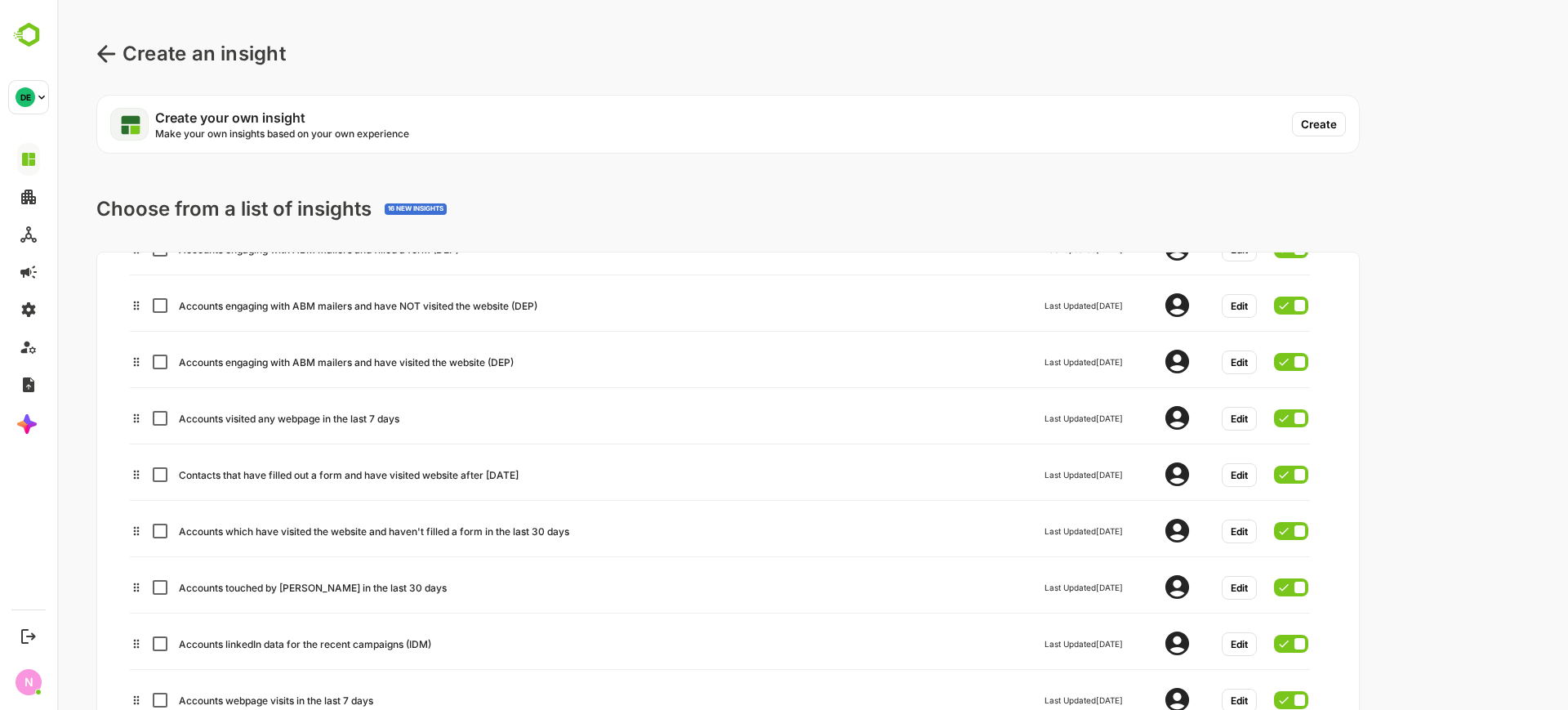
scroll to position [936, 0]
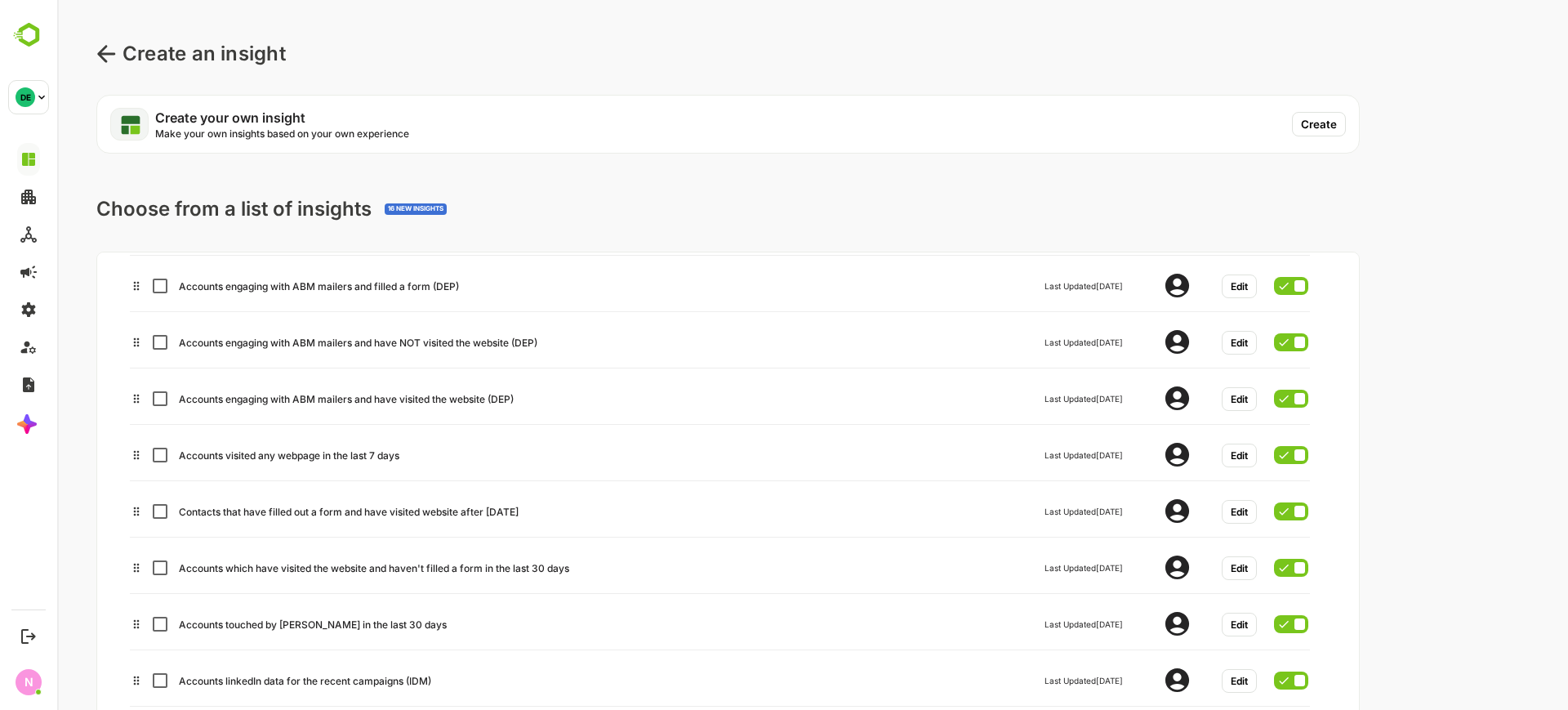
click at [1239, 408] on button "Edit" at bounding box center [1240, 398] width 35 height 23
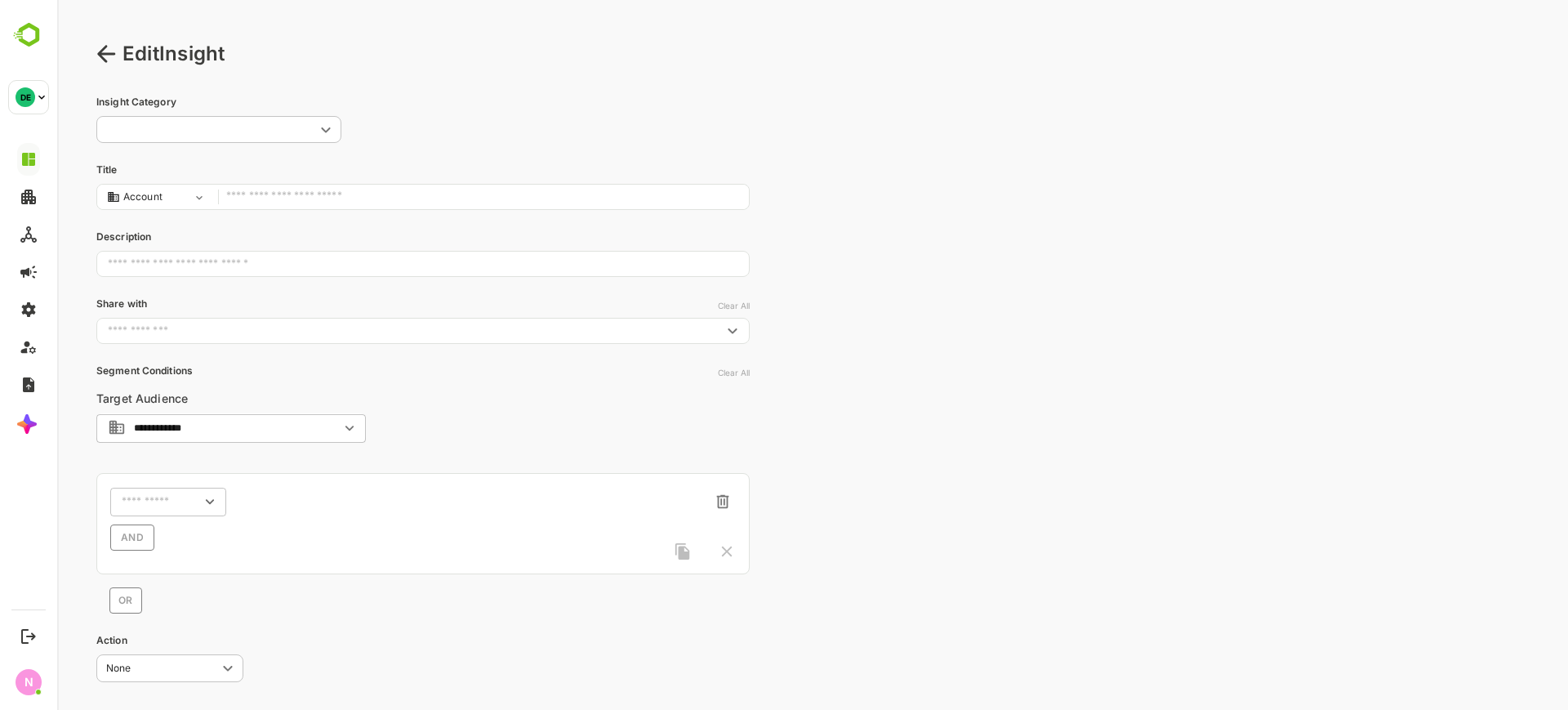
type input "**********"
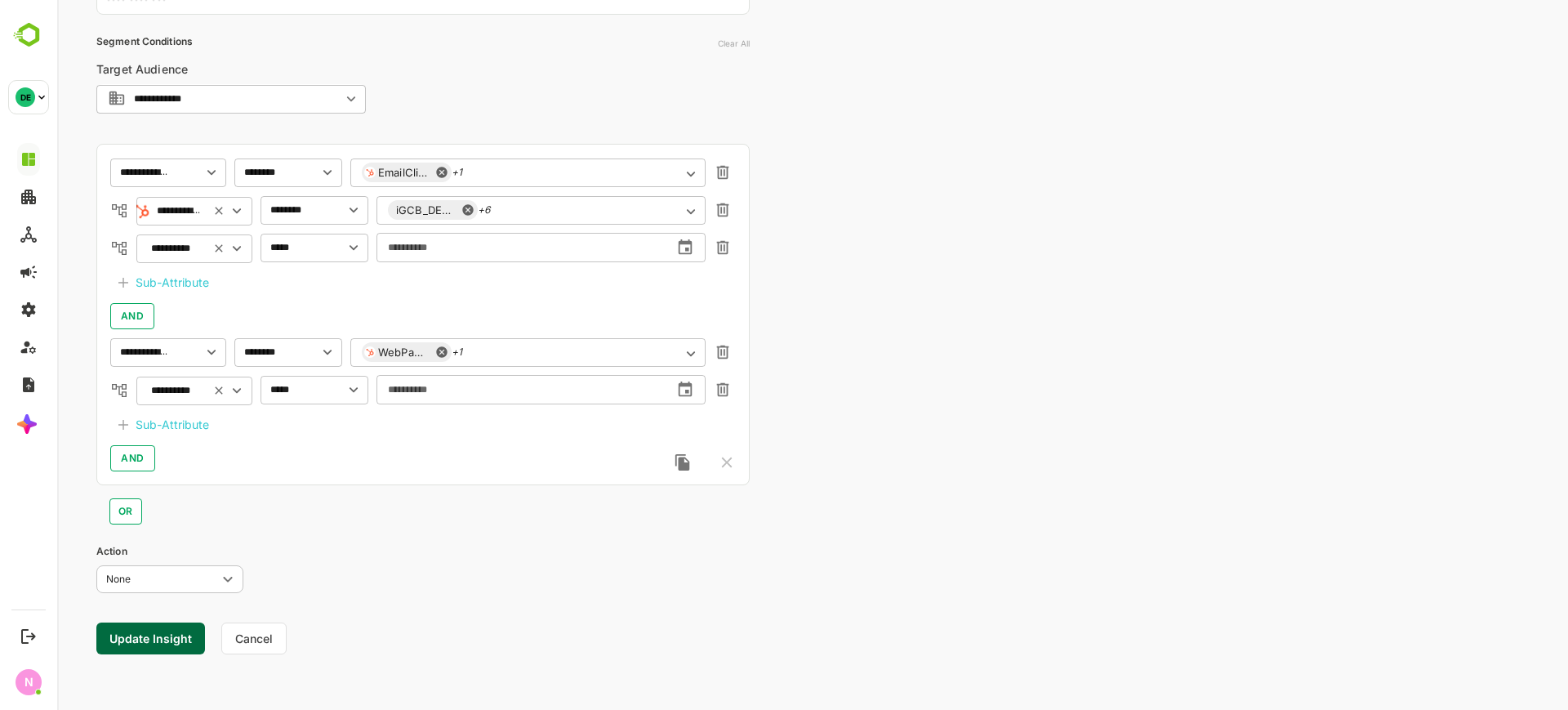
scroll to position [0, 0]
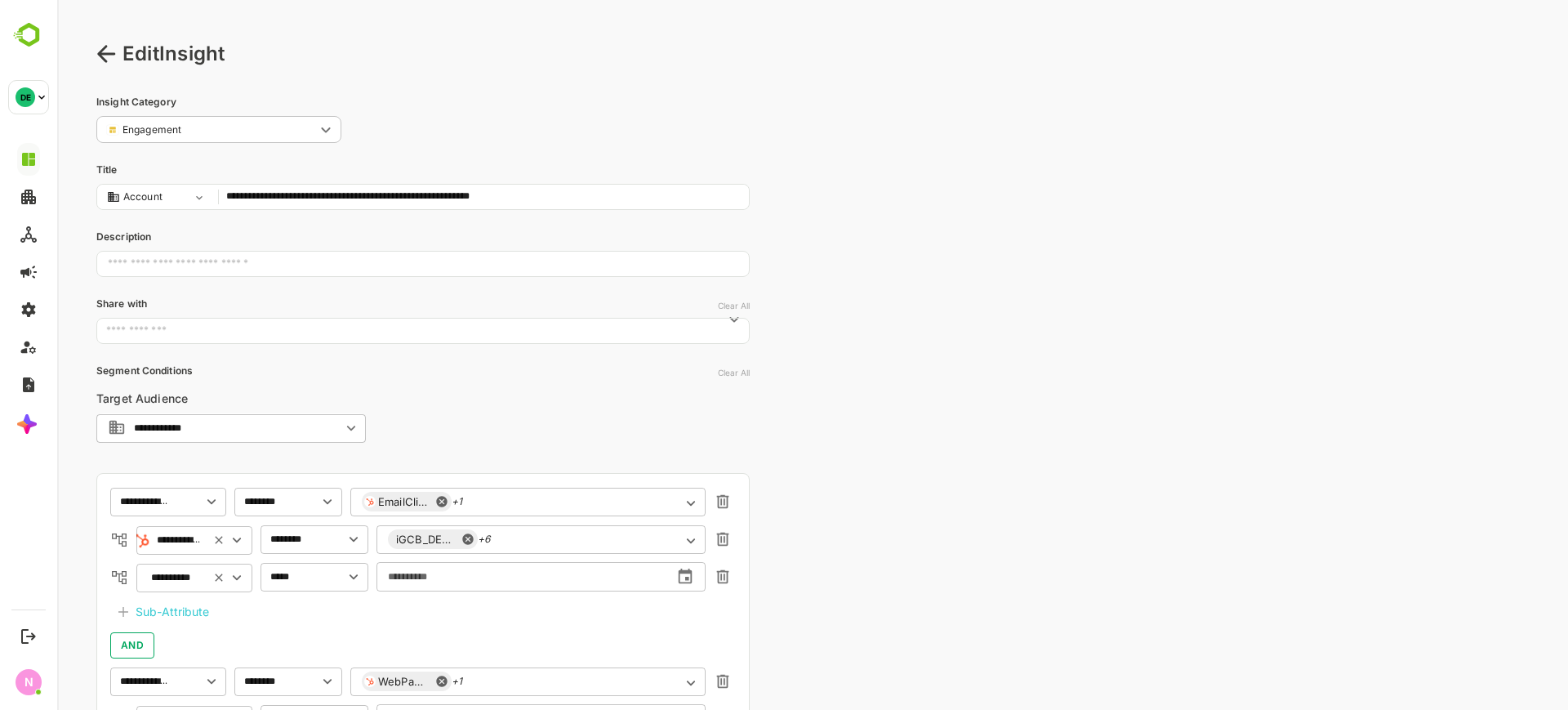
click at [107, 59] on icon at bounding box center [106, 53] width 20 height 20
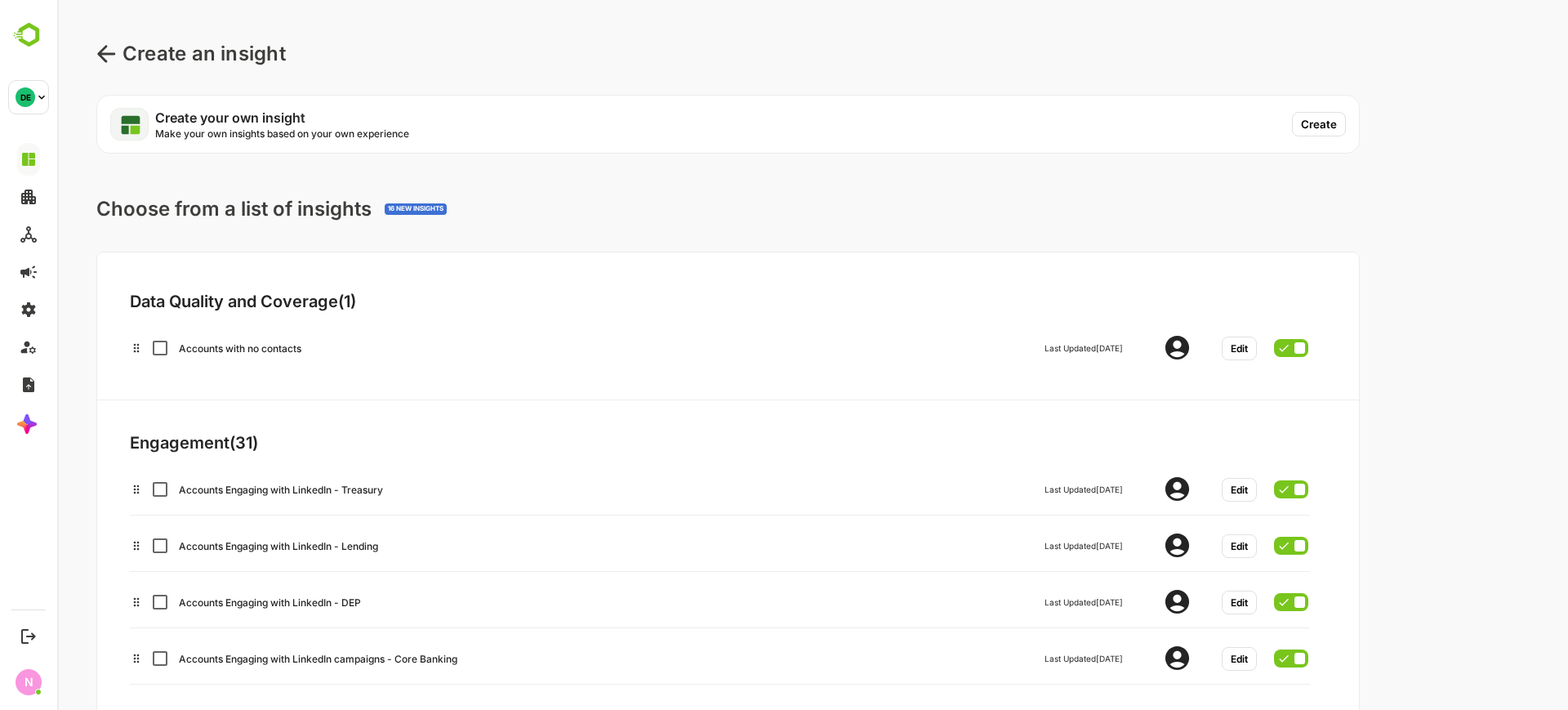
click at [109, 67] on div "Create an insight" at bounding box center [192, 54] width 190 height 30
click at [107, 58] on icon at bounding box center [106, 53] width 20 height 20
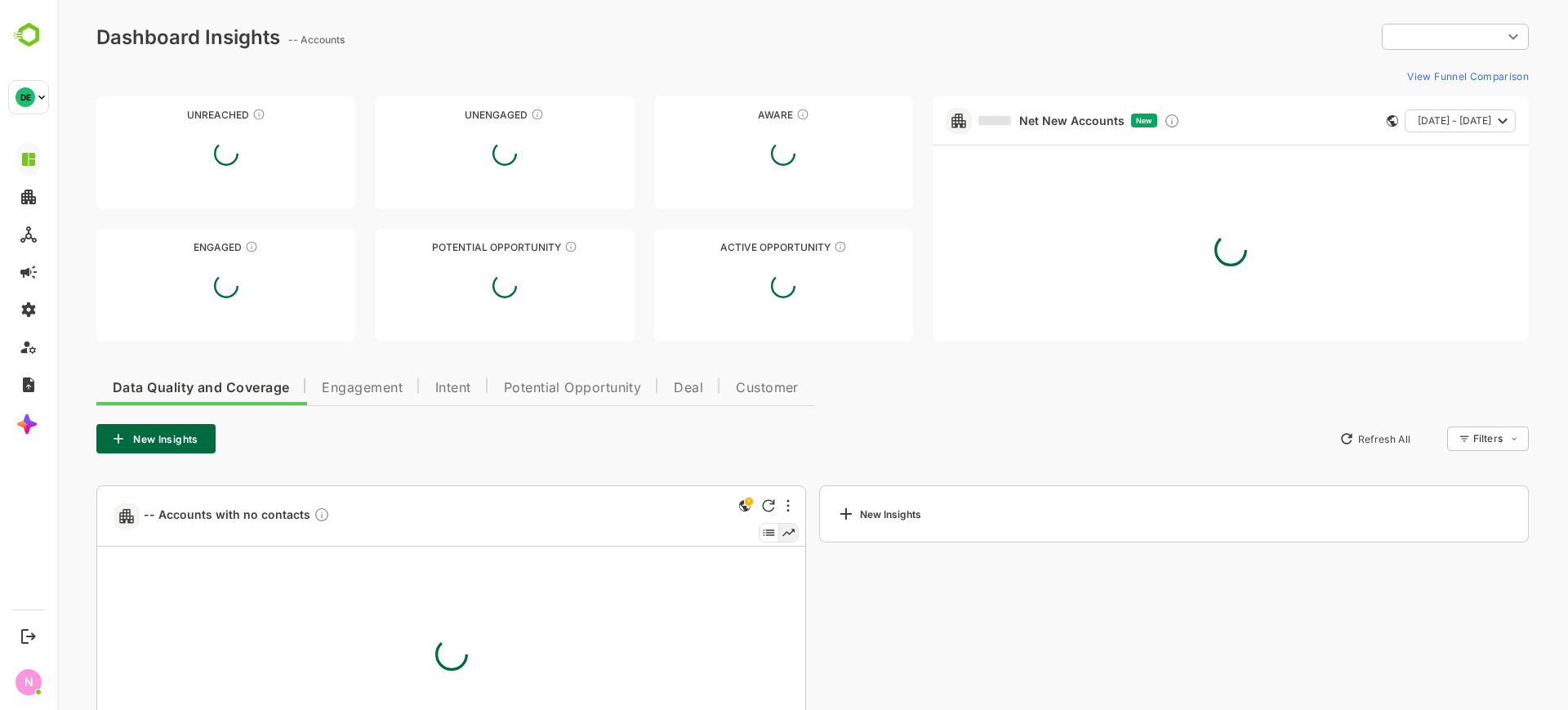
type input "**********"
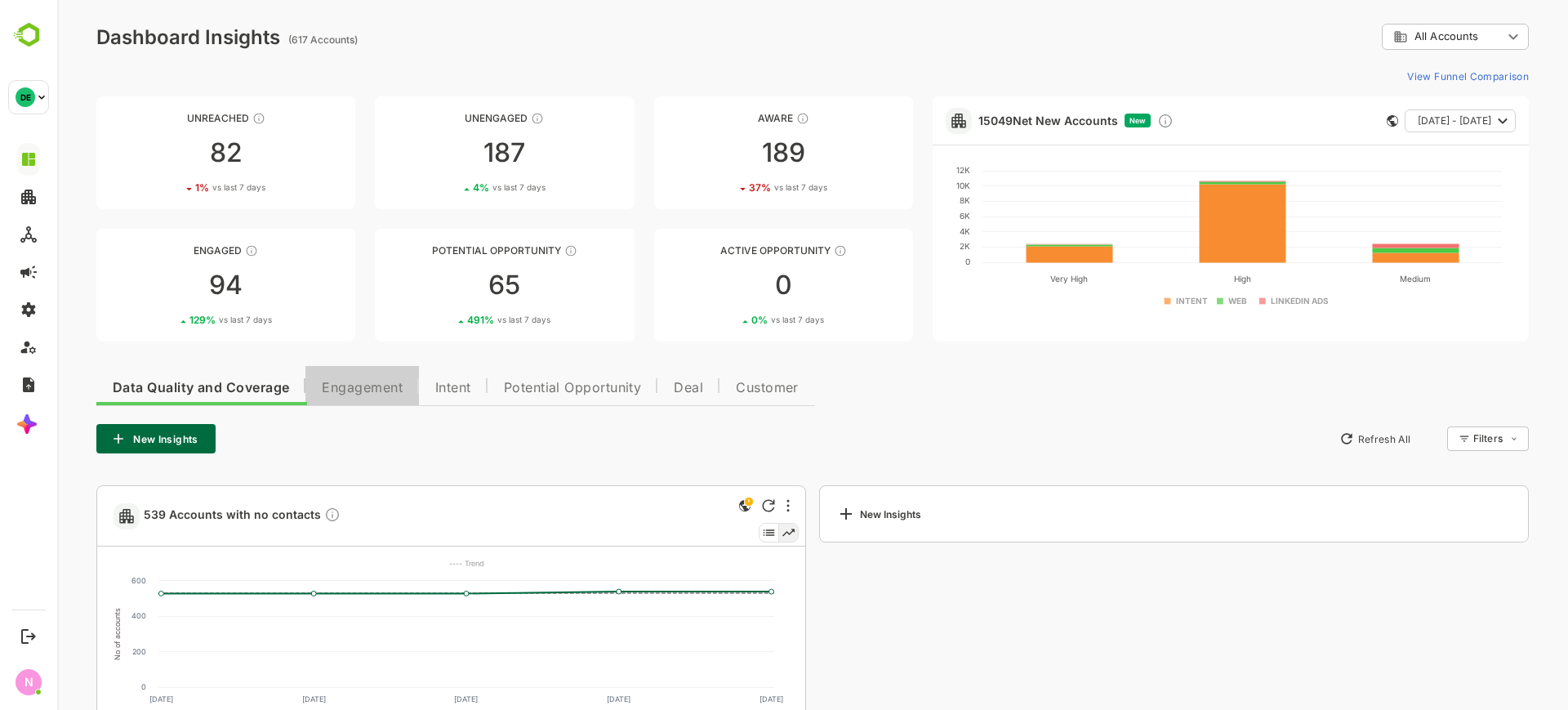
click at [371, 400] on button "Engagement" at bounding box center [362, 385] width 114 height 39
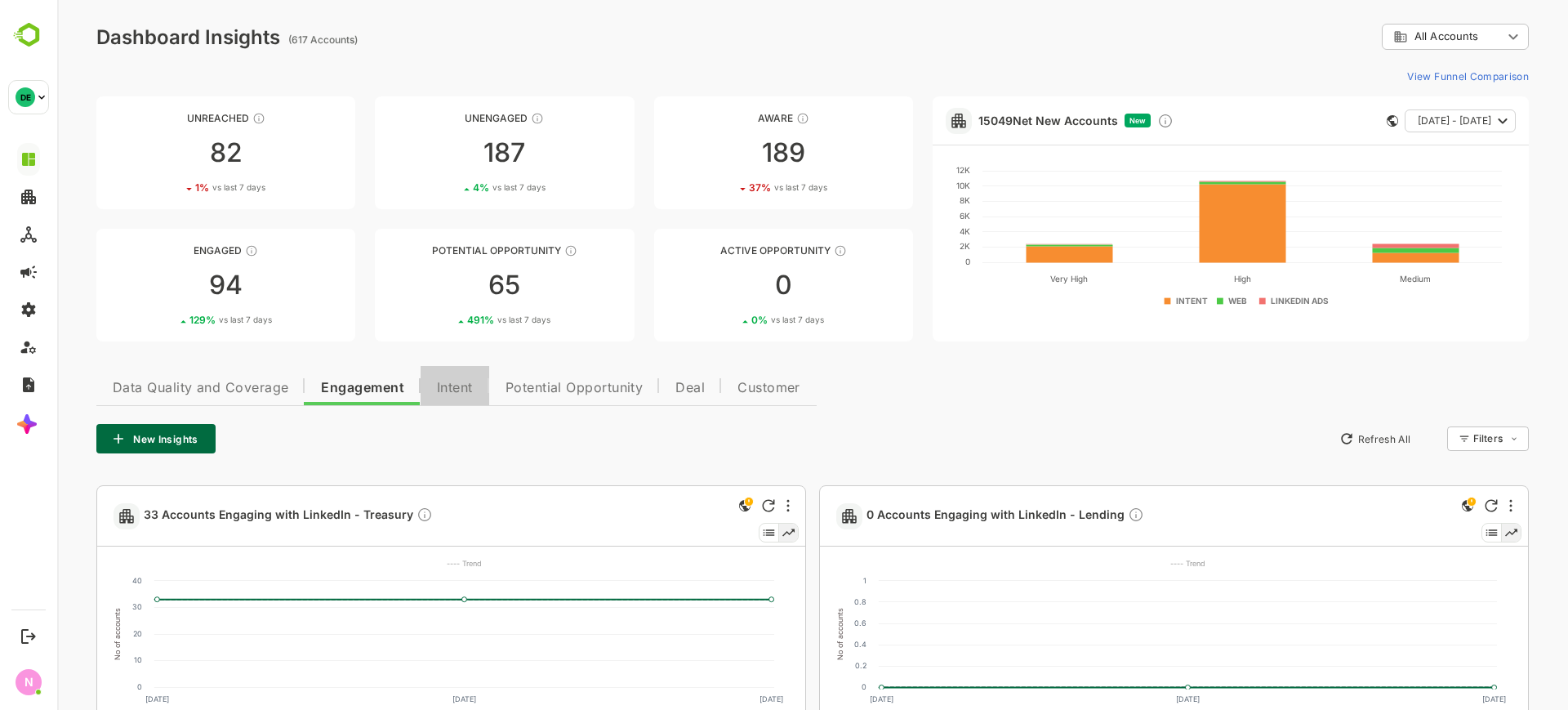
click at [450, 395] on button "Intent" at bounding box center [455, 385] width 69 height 39
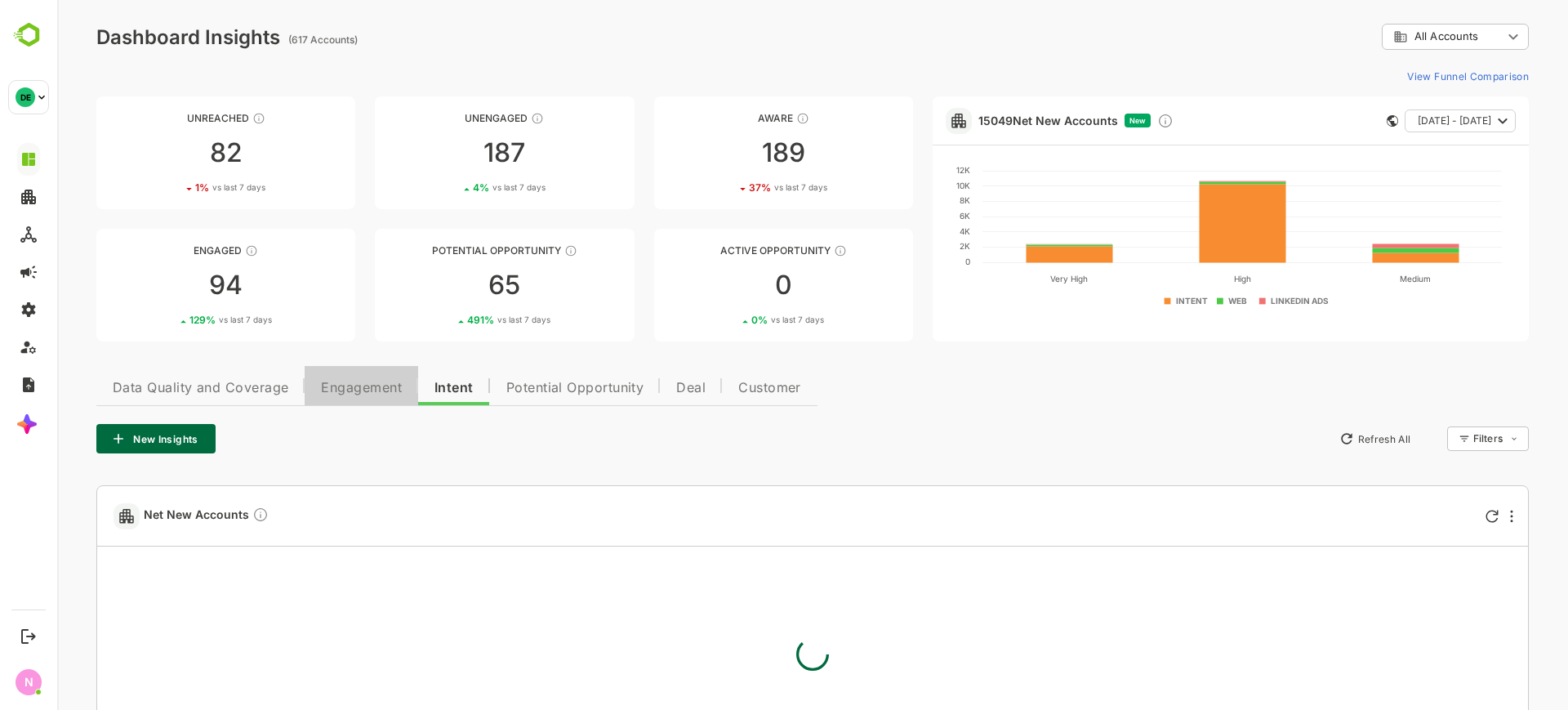
click at [378, 382] on span "Engagement" at bounding box center [361, 388] width 81 height 13
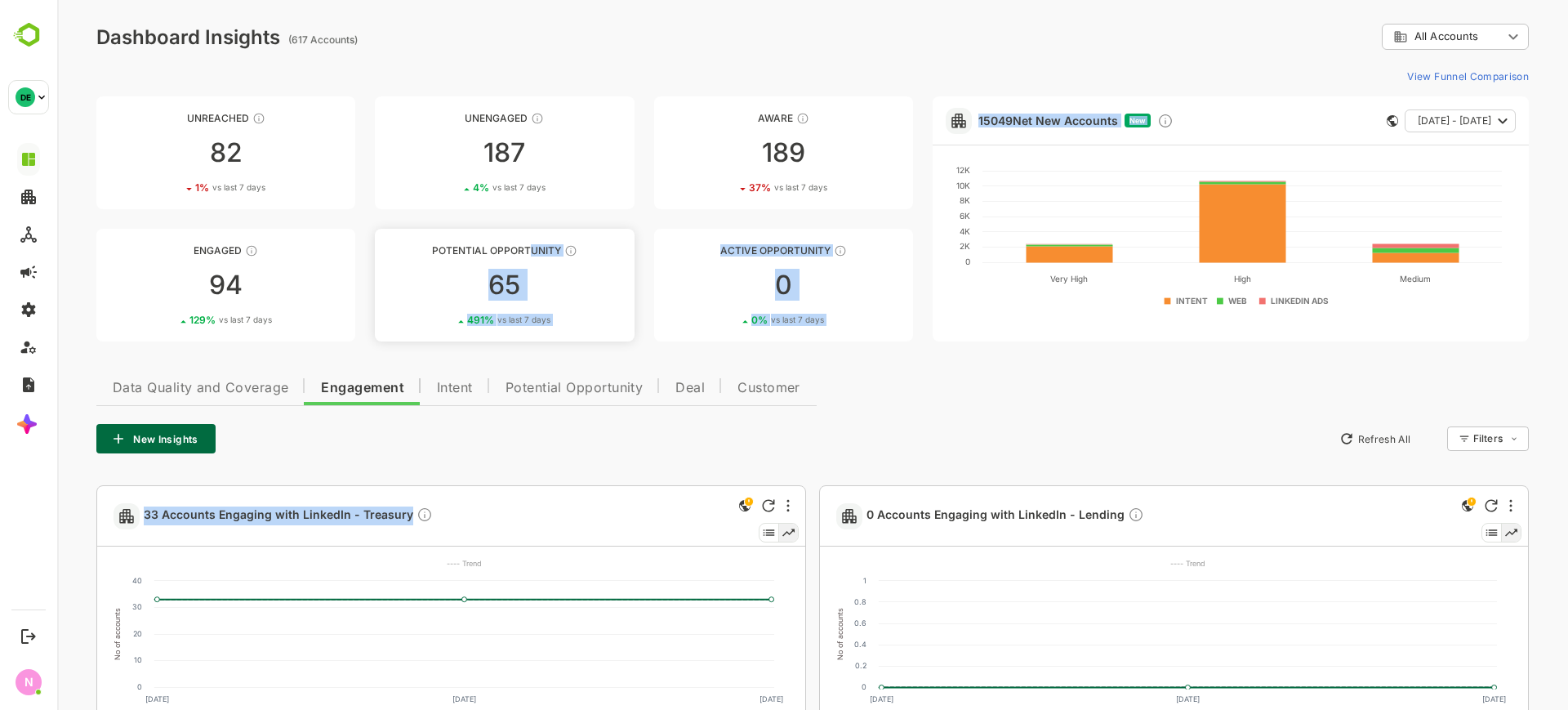
drag, startPoint x: 541, startPoint y: 476, endPoint x: 527, endPoint y: 234, distance: 242.4
